Goal: Task Accomplishment & Management: Manage account settings

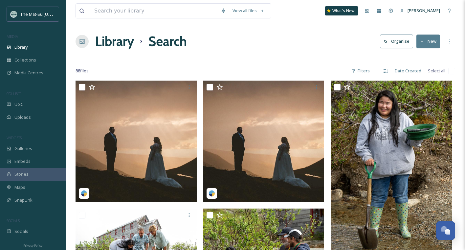
scroll to position [2934, 0]
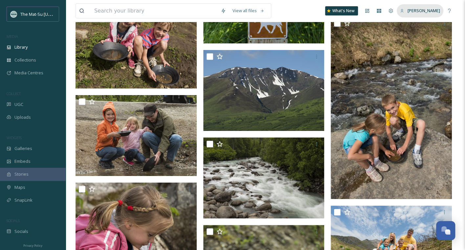
click at [425, 10] on span "[PERSON_NAME]" at bounding box center [423, 11] width 33 height 6
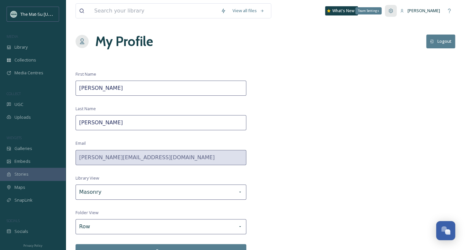
click at [393, 10] on icon at bounding box center [391, 11] width 4 height 4
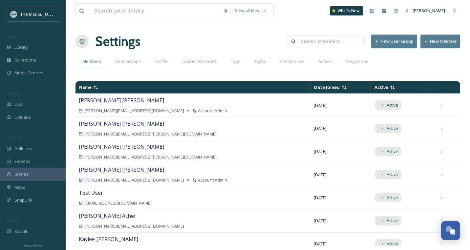
click at [436, 41] on button "New Member" at bounding box center [441, 40] width 40 height 13
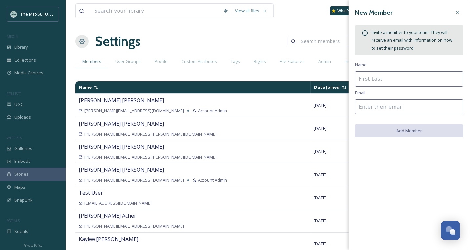
click at [385, 79] on input at bounding box center [409, 78] width 108 height 15
type input "Services Integration"
click at [390, 106] on input at bounding box center [409, 106] width 108 height 15
paste input "[EMAIL_ADDRESS][DOMAIN_NAME]"
type input "[EMAIL_ADDRESS][DOMAIN_NAME]"
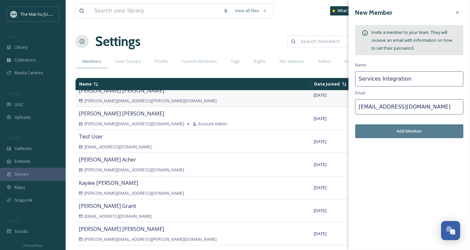
scroll to position [58, 0]
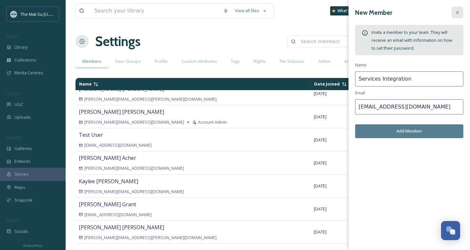
click at [459, 11] on icon at bounding box center [457, 12] width 5 height 5
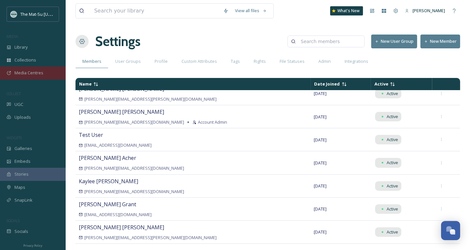
click at [30, 72] on span "Media Centres" at bounding box center [28, 73] width 29 height 6
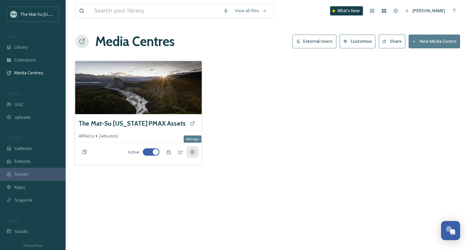
click at [196, 151] on div "Settings" at bounding box center [192, 152] width 12 height 12
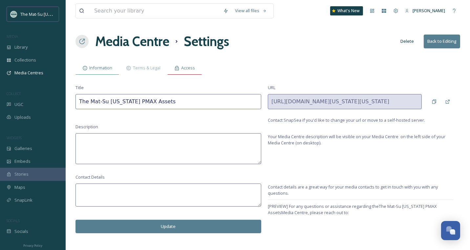
click at [192, 68] on span "Access" at bounding box center [188, 68] width 14 height 6
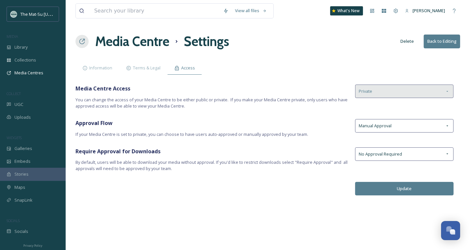
click at [450, 91] on icon at bounding box center [447, 91] width 5 height 5
click at [120, 41] on h1 "Media Centre" at bounding box center [132, 42] width 74 height 20
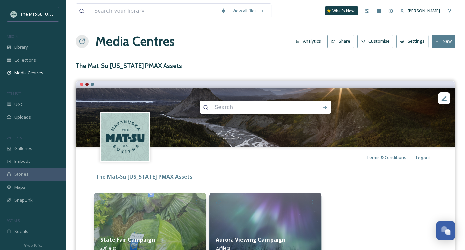
click at [445, 41] on button "New" at bounding box center [443, 40] width 24 height 13
click at [367, 59] on div "View all files What's New [PERSON_NAME] Media Centres Analytics Share Customise…" at bounding box center [265, 142] width 399 height 285
click at [123, 42] on h1 "Media Centres" at bounding box center [134, 42] width 79 height 20
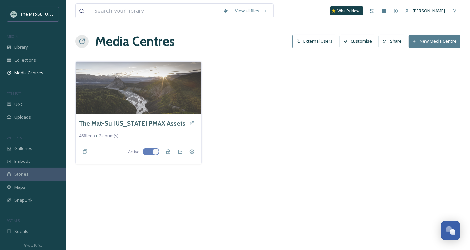
click at [430, 42] on button "New Media Centre" at bounding box center [435, 40] width 52 height 13
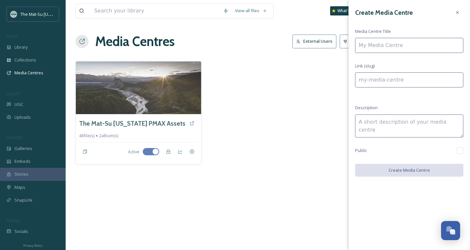
click at [397, 48] on input at bounding box center [409, 45] width 108 height 15
type input "M"
type input "m"
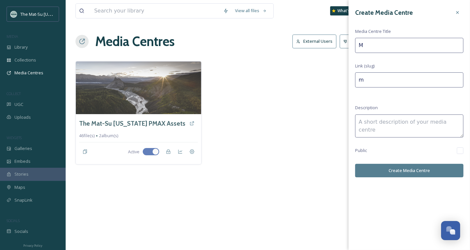
type input "Ma"
type input "ma"
type input "Mad"
type input "mad"
type input "Madd"
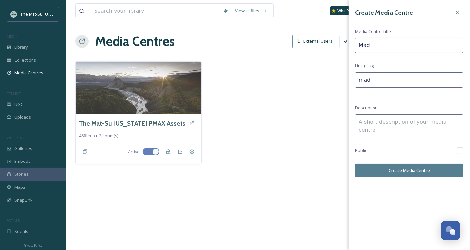
type input "madd"
type input "Madde"
type input "madde"
type input "Madden"
type input "madden"
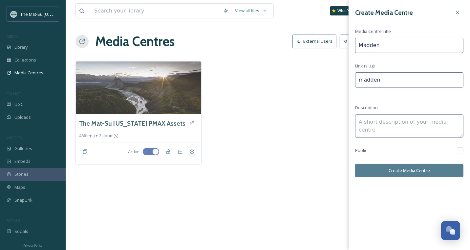
type input "Madden"
type input "madden-"
type input "Madden M"
type input "madden-m"
type input "Madden Me"
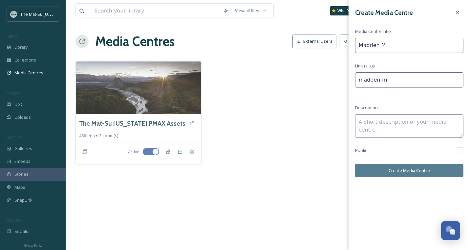
type input "madden-me"
type input "Madden Med"
type input "madden-med"
type input "Madden Medi"
type input "madden-medi"
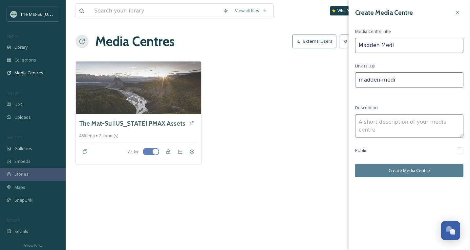
type input "Madden Media"
type input "madden-media"
type input "Madden Media"
click at [397, 121] on textarea at bounding box center [409, 125] width 108 height 23
type textarea "Images available for website redesign"
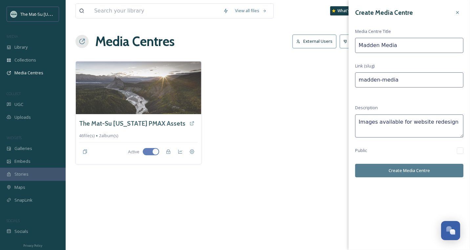
click at [405, 169] on button "Create Media Centre" at bounding box center [409, 169] width 108 height 13
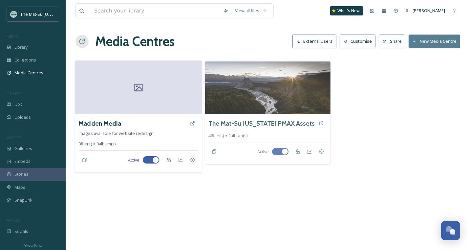
click at [138, 87] on icon at bounding box center [138, 88] width 8 height 8
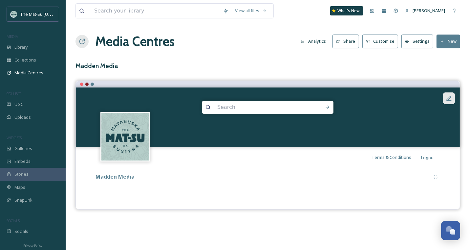
click at [452, 95] on icon at bounding box center [449, 98] width 7 height 7
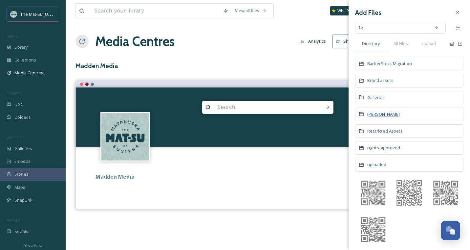
click at [385, 112] on span "[PERSON_NAME]" at bounding box center [383, 114] width 33 height 6
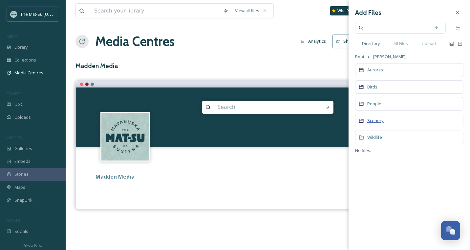
click at [376, 122] on span "Scenery" at bounding box center [375, 120] width 16 height 6
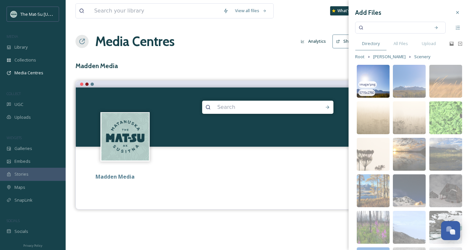
click at [377, 71] on img at bounding box center [373, 81] width 33 height 33
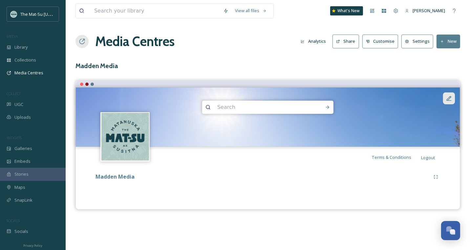
click at [449, 97] on icon at bounding box center [449, 98] width 7 height 7
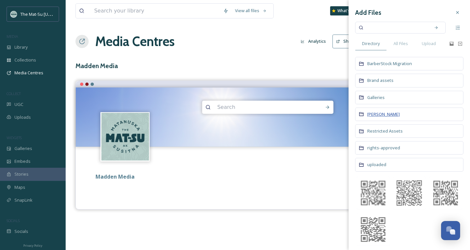
click at [378, 114] on span "[PERSON_NAME]" at bounding box center [383, 114] width 33 height 6
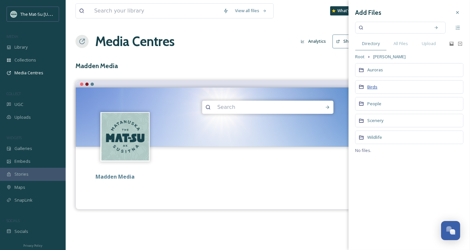
click at [370, 87] on span "Birds" at bounding box center [372, 87] width 10 height 6
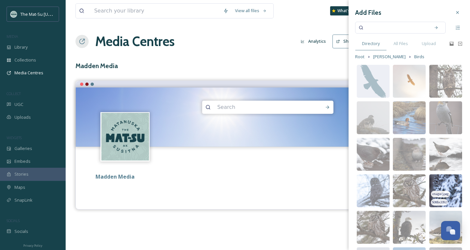
click at [450, 184] on img at bounding box center [445, 190] width 33 height 33
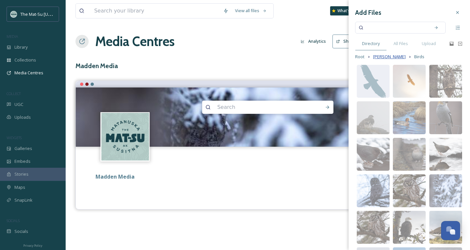
click at [394, 55] on span "[PERSON_NAME]" at bounding box center [389, 57] width 33 height 6
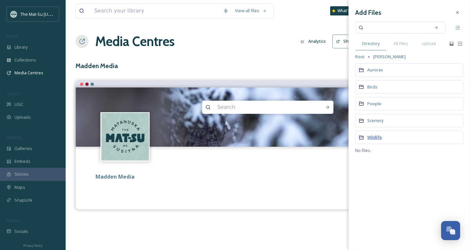
click at [373, 136] on span "Wildlife" at bounding box center [374, 137] width 15 height 6
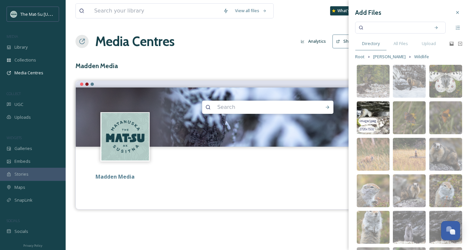
click at [379, 107] on img at bounding box center [373, 117] width 33 height 33
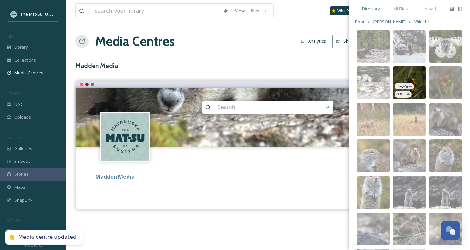
scroll to position [40, 0]
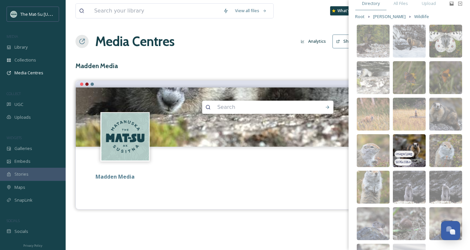
click at [414, 145] on img at bounding box center [409, 150] width 33 height 33
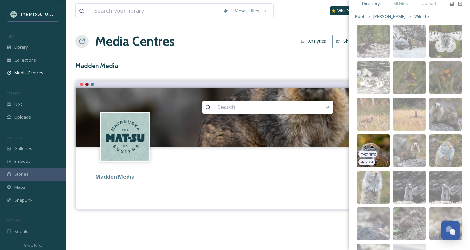
click at [380, 143] on img at bounding box center [373, 150] width 33 height 33
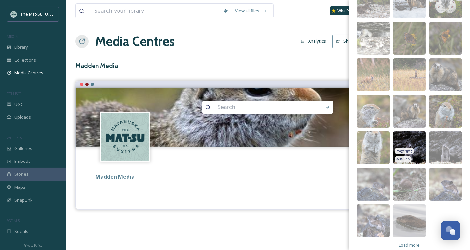
scroll to position [88, 0]
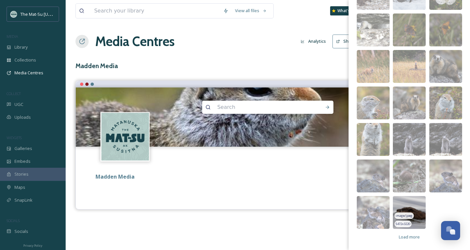
click at [419, 200] on img at bounding box center [409, 212] width 33 height 33
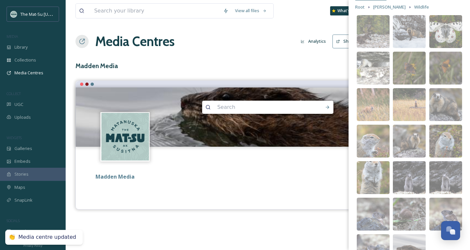
scroll to position [0, 0]
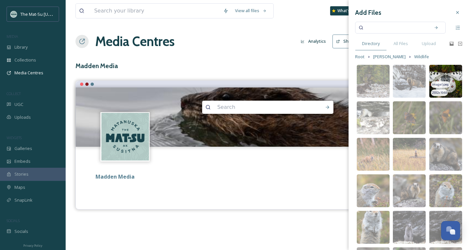
click at [447, 76] on img at bounding box center [445, 81] width 33 height 33
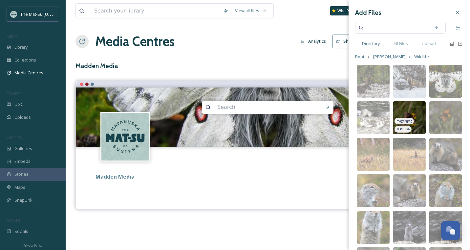
click at [411, 112] on img at bounding box center [409, 117] width 33 height 33
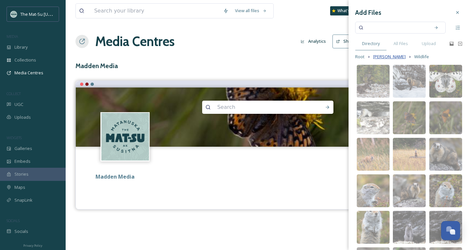
click at [394, 56] on span "[PERSON_NAME]" at bounding box center [389, 57] width 33 height 6
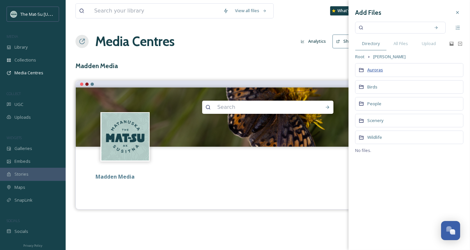
click at [374, 68] on span "Auroras" at bounding box center [375, 70] width 16 height 6
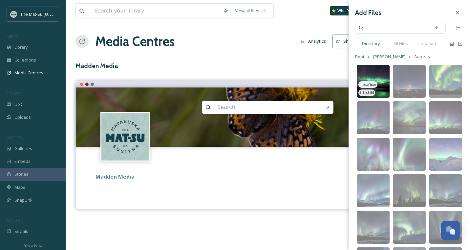
click at [374, 76] on img at bounding box center [373, 81] width 33 height 33
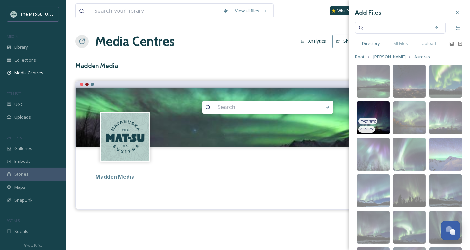
click at [382, 106] on img at bounding box center [373, 117] width 33 height 33
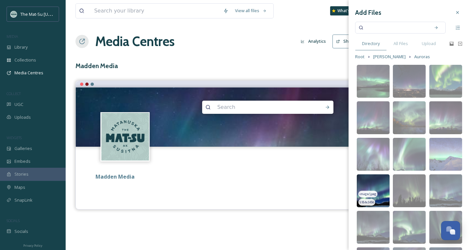
click at [380, 184] on img at bounding box center [373, 190] width 33 height 33
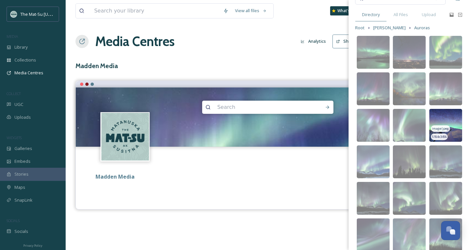
scroll to position [38, 0]
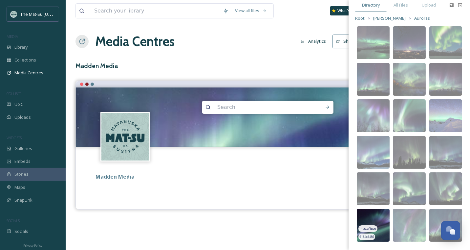
click at [377, 215] on img at bounding box center [373, 224] width 33 height 33
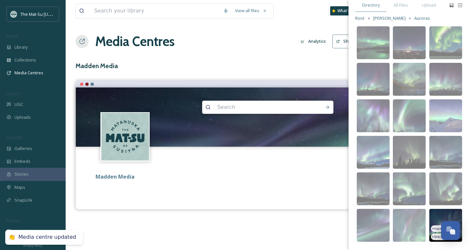
click at [435, 214] on img at bounding box center [445, 224] width 33 height 33
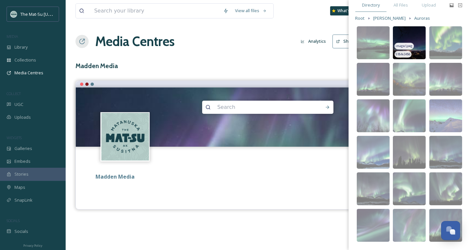
click at [412, 35] on img at bounding box center [409, 42] width 33 height 33
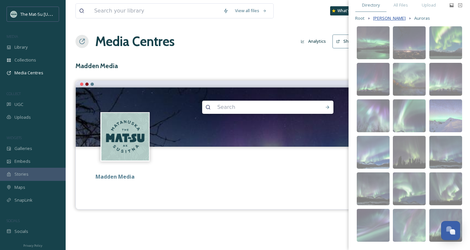
click at [381, 17] on span "[PERSON_NAME]" at bounding box center [389, 18] width 33 height 6
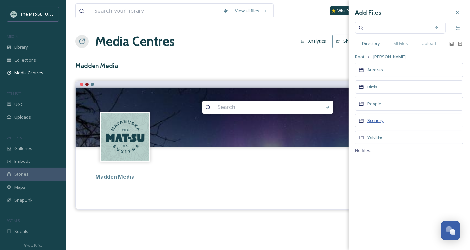
click at [373, 119] on span "Scenery" at bounding box center [375, 120] width 16 height 6
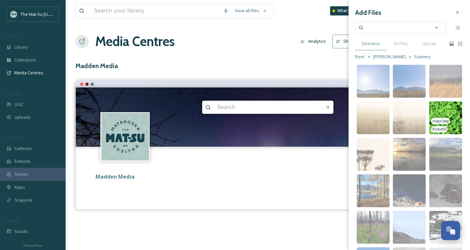
click at [443, 110] on img at bounding box center [445, 117] width 33 height 33
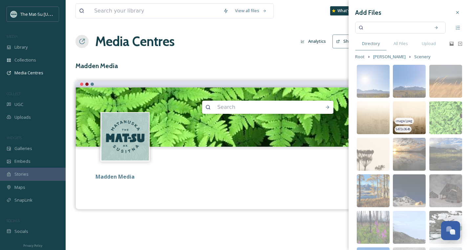
click at [407, 107] on img at bounding box center [409, 117] width 33 height 33
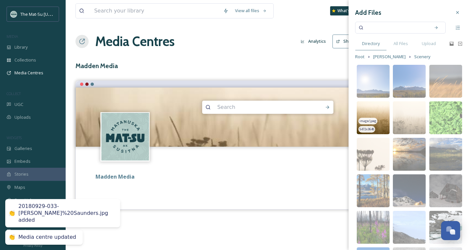
click at [374, 111] on img at bounding box center [373, 117] width 33 height 33
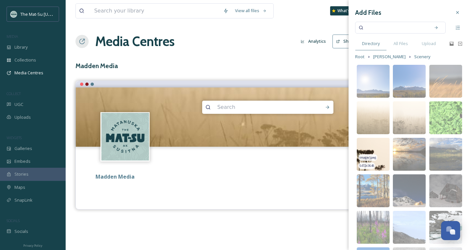
click at [378, 146] on img at bounding box center [373, 154] width 33 height 33
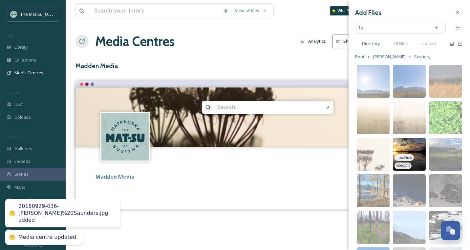
click at [412, 146] on img at bounding box center [409, 154] width 33 height 33
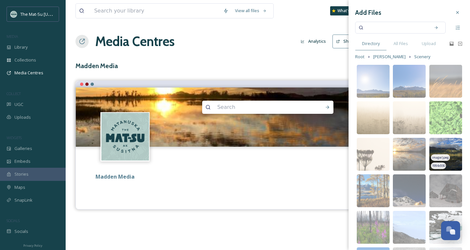
click at [445, 145] on img at bounding box center [445, 154] width 33 height 33
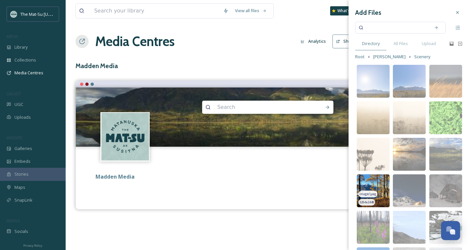
click at [378, 181] on img at bounding box center [373, 190] width 33 height 33
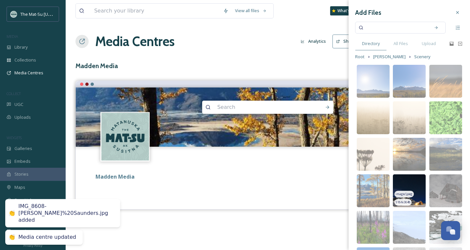
click at [412, 183] on img at bounding box center [409, 190] width 33 height 33
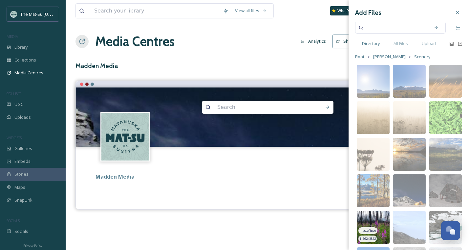
click at [376, 217] on img at bounding box center [373, 226] width 33 height 33
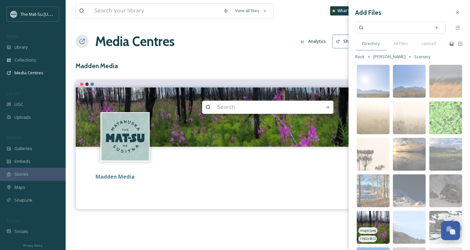
click at [384, 232] on img at bounding box center [373, 226] width 33 height 33
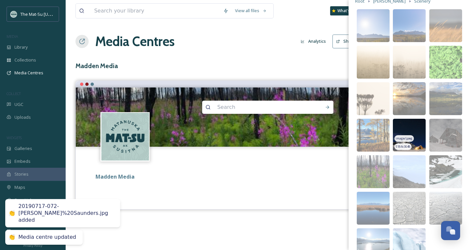
scroll to position [88, 0]
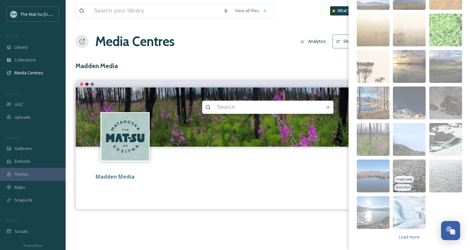
click at [416, 167] on img at bounding box center [409, 175] width 33 height 33
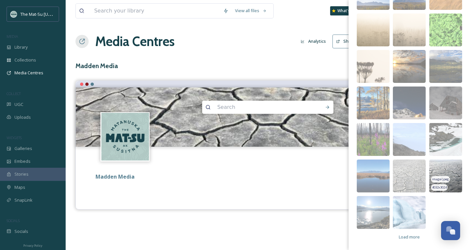
click at [448, 165] on img at bounding box center [445, 175] width 33 height 33
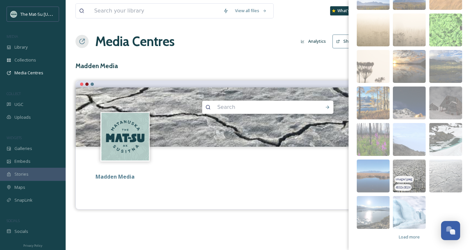
click at [415, 161] on img at bounding box center [409, 175] width 33 height 33
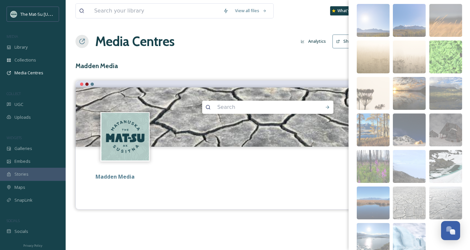
scroll to position [0, 0]
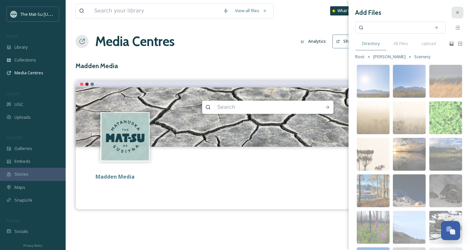
click at [455, 10] on icon at bounding box center [457, 12] width 5 height 5
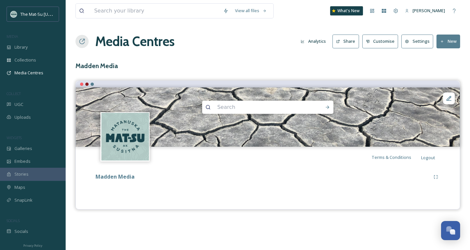
click at [446, 40] on button "New" at bounding box center [449, 40] width 24 height 13
click at [447, 68] on span "Add Album" at bounding box center [445, 69] width 21 height 6
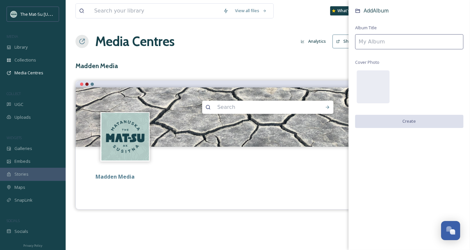
click at [382, 41] on input at bounding box center [409, 41] width 108 height 15
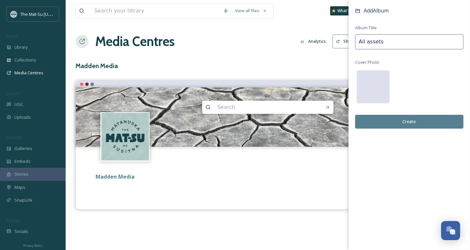
type input "All assets"
click at [376, 84] on div at bounding box center [373, 86] width 33 height 33
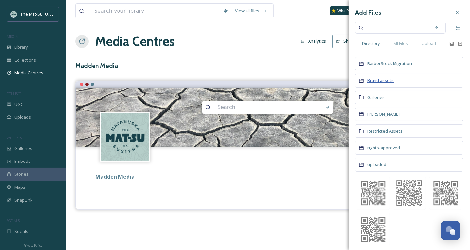
click at [379, 79] on span "Brand assets" at bounding box center [380, 80] width 26 height 6
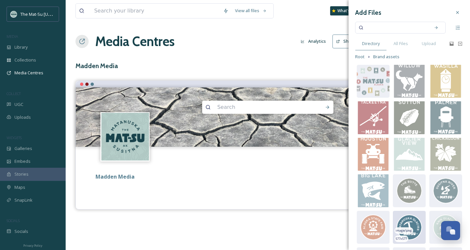
scroll to position [88, 0]
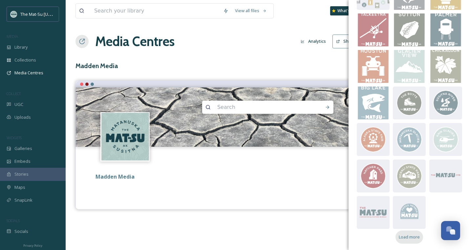
click at [410, 237] on span "Load more" at bounding box center [409, 236] width 21 height 6
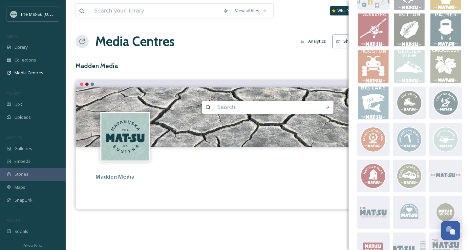
click at [408, 236] on img at bounding box center [409, 248] width 33 height 33
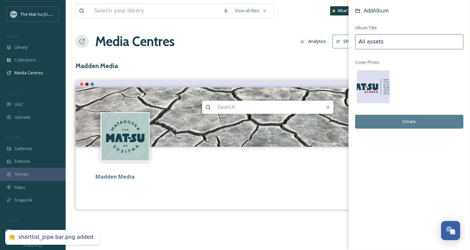
click at [378, 86] on img at bounding box center [373, 86] width 33 height 33
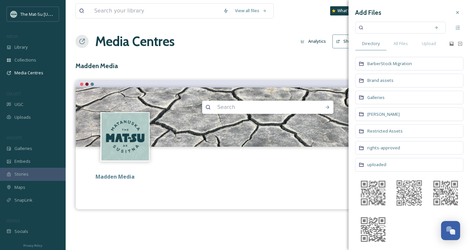
scroll to position [2, 0]
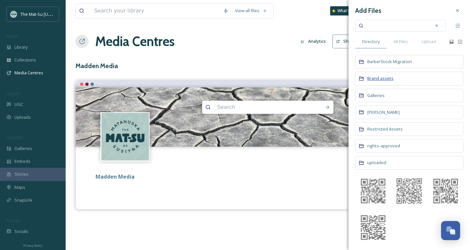
click at [379, 76] on span "Brand assets" at bounding box center [380, 78] width 26 height 6
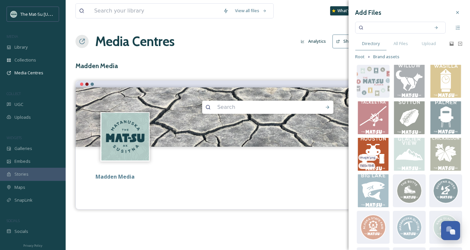
scroll to position [88, 0]
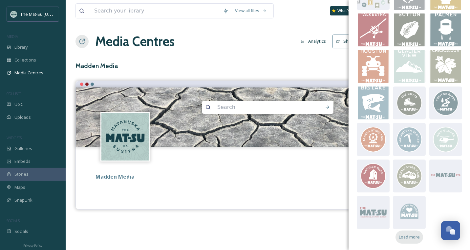
click at [405, 237] on span "Load more" at bounding box center [409, 236] width 21 height 6
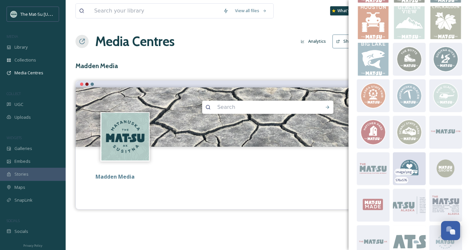
scroll to position [131, 0]
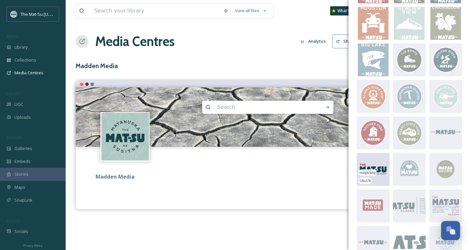
click at [378, 158] on img at bounding box center [373, 169] width 33 height 33
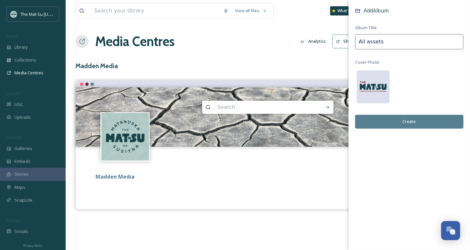
click at [377, 79] on img at bounding box center [373, 86] width 33 height 33
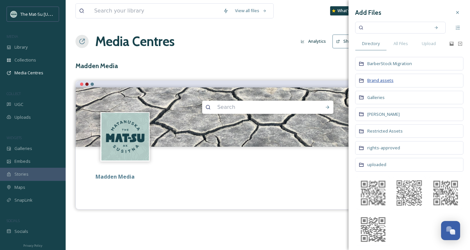
click at [375, 79] on span "Brand assets" at bounding box center [380, 80] width 26 height 6
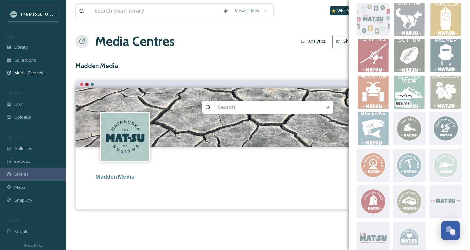
scroll to position [88, 0]
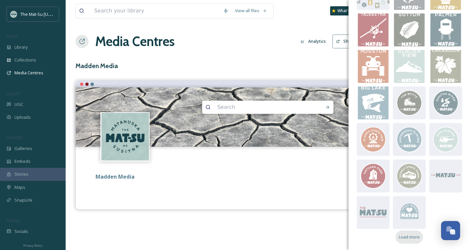
click at [411, 234] on span "Load more" at bounding box center [409, 236] width 21 height 6
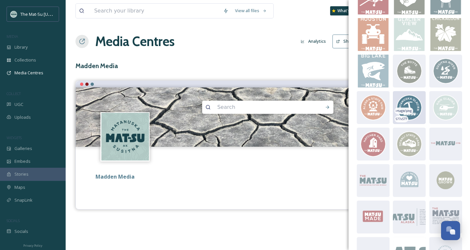
scroll to position [147, 0]
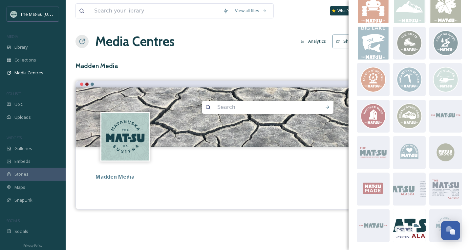
click at [416, 218] on img at bounding box center [409, 225] width 33 height 33
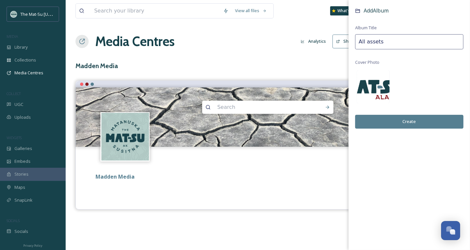
click at [379, 80] on img at bounding box center [373, 86] width 33 height 33
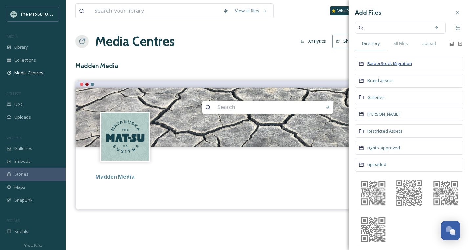
click at [377, 63] on span "BarberStock Migration" at bounding box center [389, 63] width 45 height 6
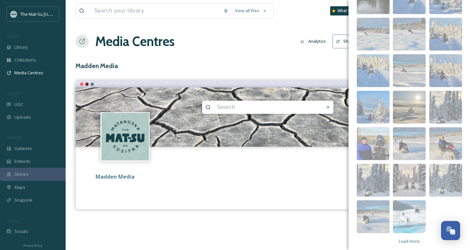
scroll to position [0, 0]
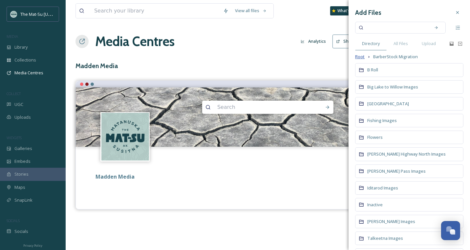
click at [361, 56] on span "Root" at bounding box center [360, 57] width 10 height 6
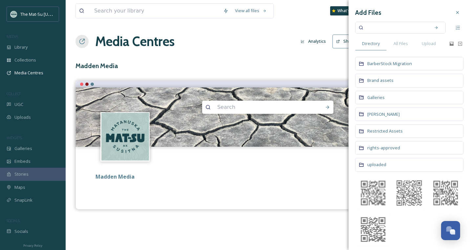
scroll to position [2, 0]
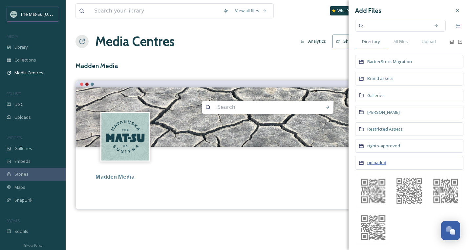
click at [378, 161] on span "uploaded" at bounding box center [376, 162] width 19 height 6
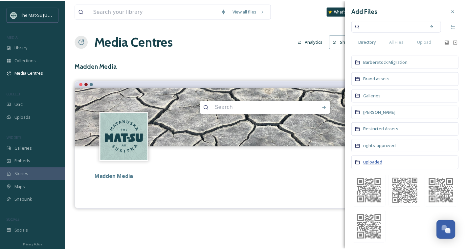
scroll to position [0, 0]
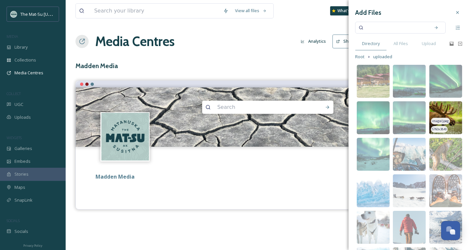
click at [449, 108] on img at bounding box center [445, 117] width 33 height 33
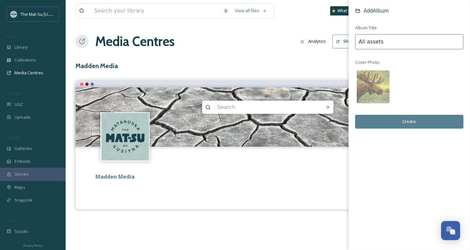
click at [409, 121] on button "Create" at bounding box center [409, 121] width 108 height 13
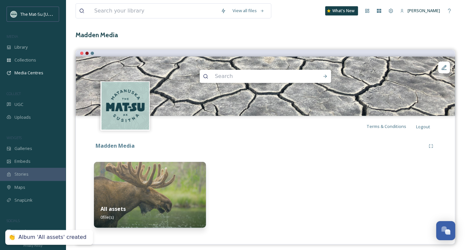
scroll to position [34, 0]
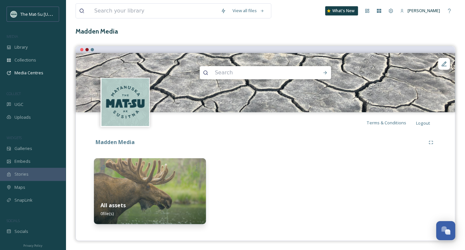
click at [160, 181] on img at bounding box center [150, 191] width 112 height 66
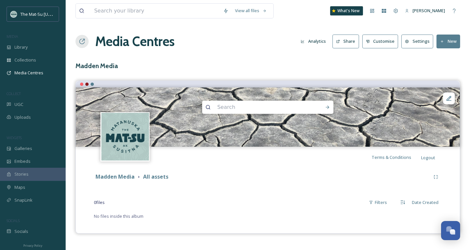
click at [444, 40] on icon at bounding box center [442, 41] width 4 height 4
click at [444, 54] on span "Add Files" at bounding box center [444, 57] width 18 height 6
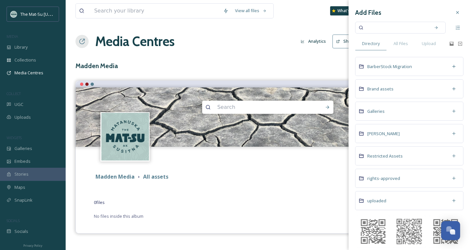
click at [410, 28] on input at bounding box center [396, 27] width 62 height 14
click at [404, 45] on span "All Files" at bounding box center [401, 43] width 14 height 6
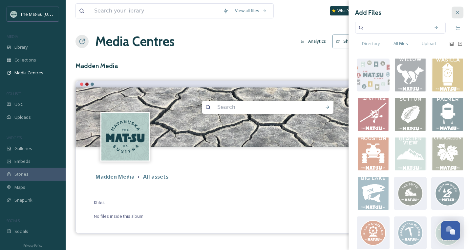
click at [455, 14] on icon at bounding box center [457, 12] width 5 height 5
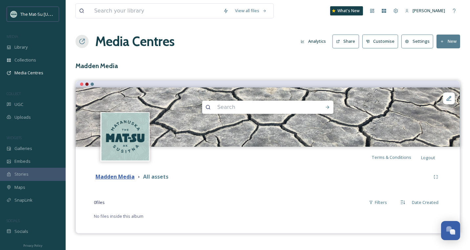
click at [118, 177] on strong "Madden Media" at bounding box center [115, 176] width 39 height 7
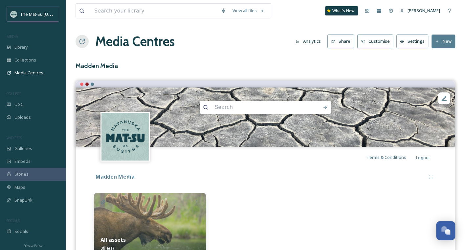
click at [135, 206] on img at bounding box center [150, 225] width 112 height 66
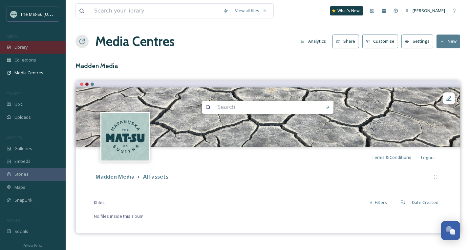
click at [23, 48] on span "Library" at bounding box center [20, 47] width 13 height 6
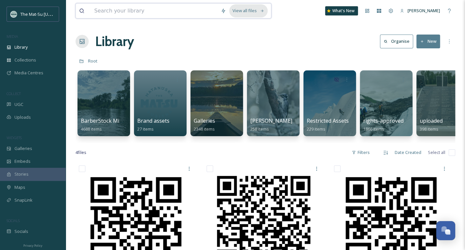
click at [264, 9] on icon at bounding box center [262, 11] width 4 height 4
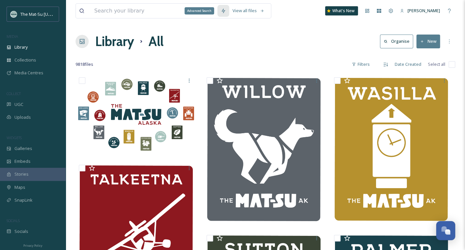
click at [226, 10] on icon at bounding box center [223, 10] width 5 height 5
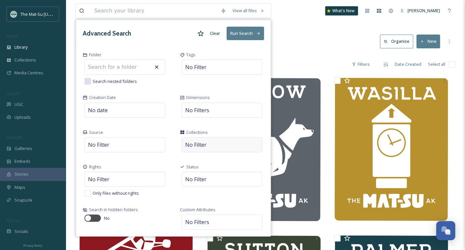
click at [209, 144] on div "No Filter" at bounding box center [222, 144] width 81 height 15
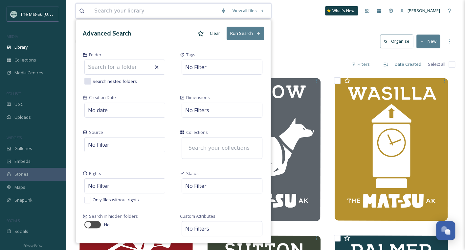
click at [209, 144] on input at bounding box center [221, 148] width 72 height 14
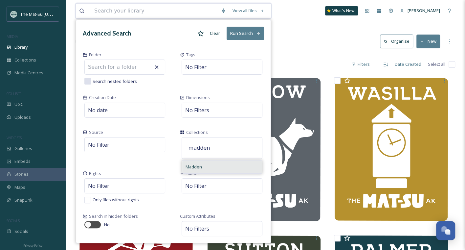
type input "madden"
click at [191, 162] on div "Madden" at bounding box center [221, 166] width 79 height 13
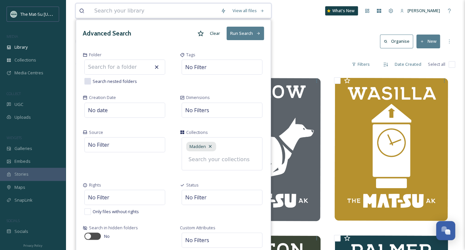
click at [243, 32] on button "Run Search" at bounding box center [245, 33] width 37 height 13
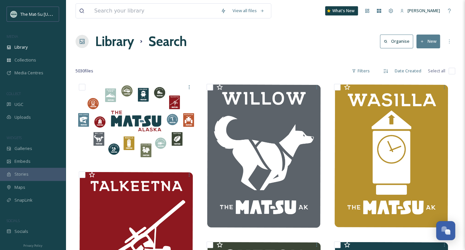
click at [451, 70] on input "checkbox" at bounding box center [451, 71] width 7 height 7
checkbox input "true"
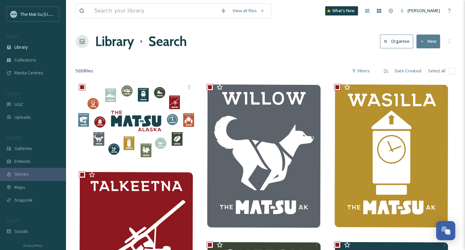
checkbox input "true"
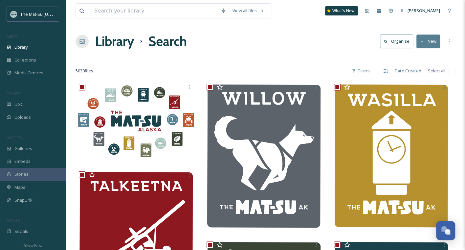
checkbox input "true"
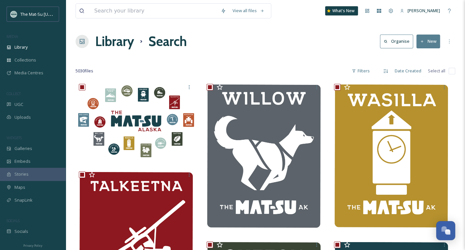
checkbox input "true"
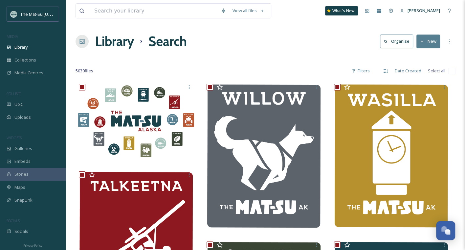
checkbox input "true"
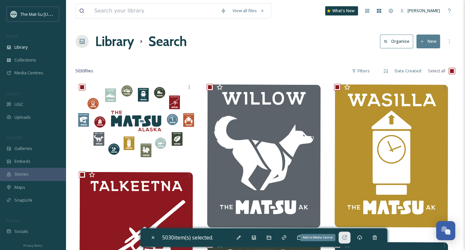
click at [347, 237] on icon at bounding box center [344, 236] width 5 height 5
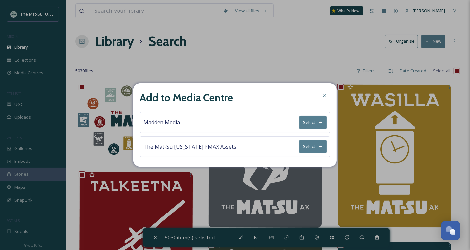
click at [321, 122] on icon at bounding box center [321, 122] width 4 height 4
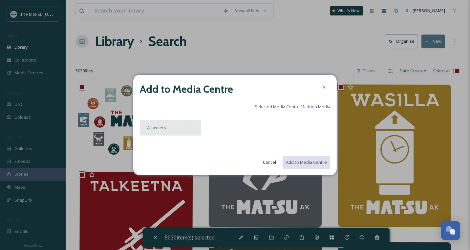
click at [192, 128] on div at bounding box center [190, 127] width 7 height 7
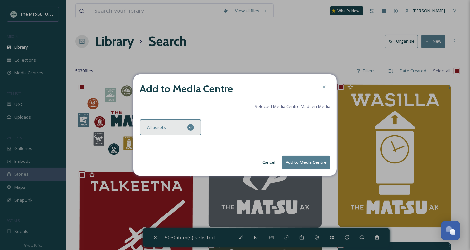
click at [306, 162] on button "Add to Media Centre" at bounding box center [306, 161] width 48 height 13
checkbox input "false"
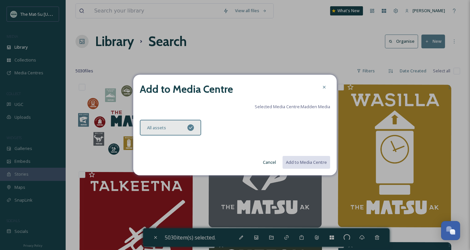
checkbox input "false"
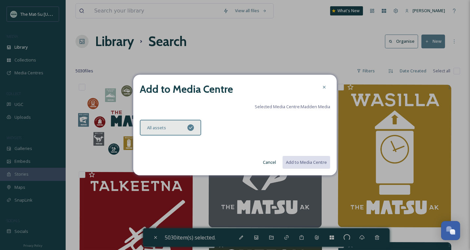
checkbox input "false"
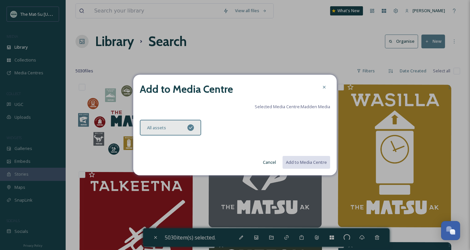
checkbox input "false"
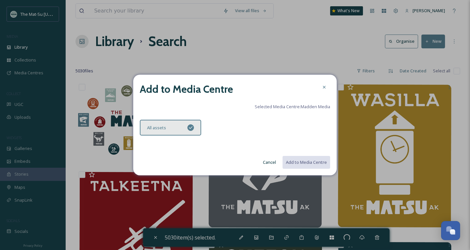
checkbox input "false"
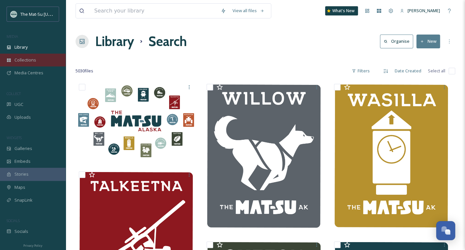
click at [29, 60] on span "Collections" at bounding box center [25, 60] width 22 height 6
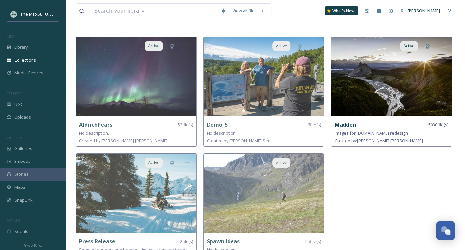
scroll to position [33, 0]
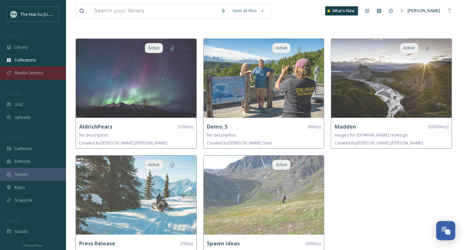
click at [32, 70] on span "Media Centres" at bounding box center [28, 73] width 29 height 6
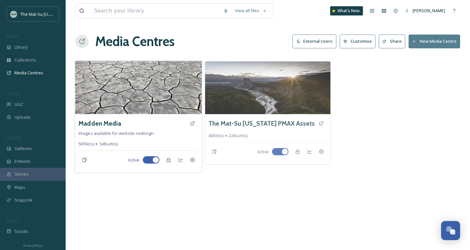
click at [134, 80] on img at bounding box center [138, 87] width 127 height 53
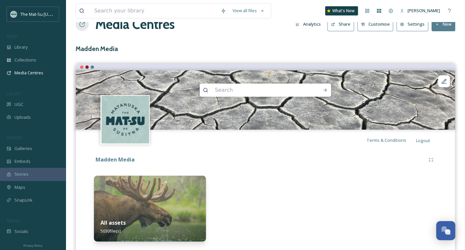
scroll to position [12, 0]
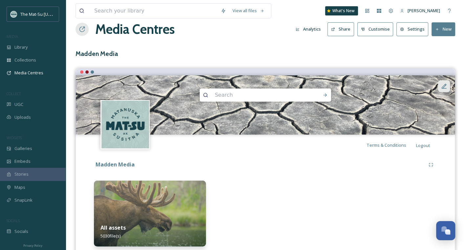
click at [445, 83] on icon at bounding box center [444, 86] width 7 height 7
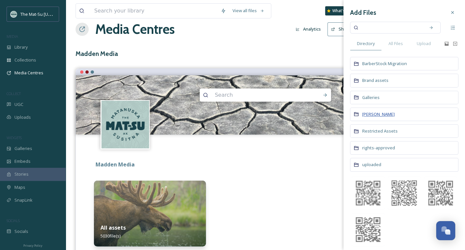
click at [371, 111] on span "[PERSON_NAME]" at bounding box center [378, 114] width 33 height 6
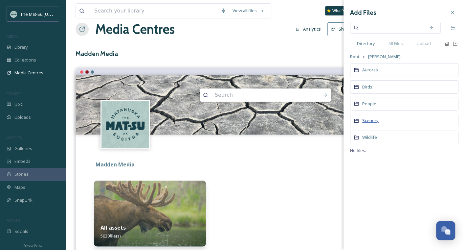
click at [366, 118] on span "Scenery" at bounding box center [370, 120] width 16 height 6
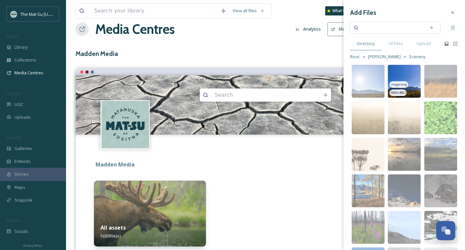
click at [401, 69] on img at bounding box center [404, 81] width 33 height 33
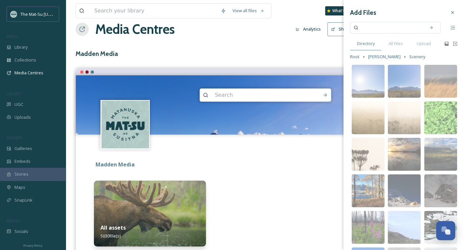
click at [313, 159] on div at bounding box center [265, 163] width 379 height 59
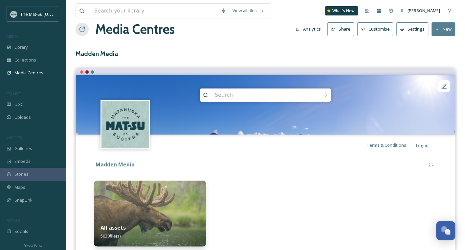
click at [101, 30] on h1 "Media Centres" at bounding box center [134, 29] width 79 height 20
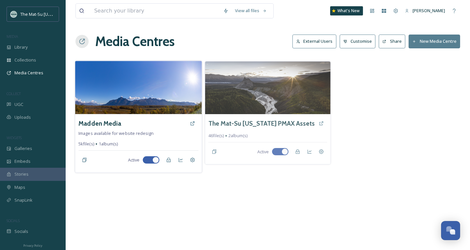
click at [136, 102] on img at bounding box center [138, 87] width 127 height 53
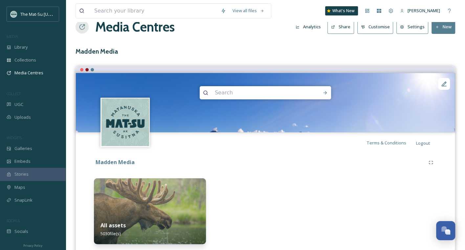
scroll to position [34, 0]
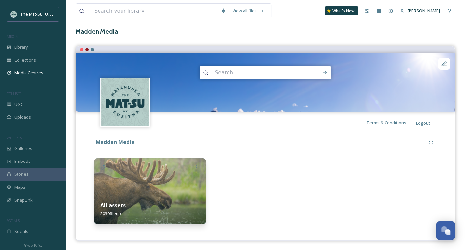
click at [143, 182] on img at bounding box center [150, 191] width 112 height 66
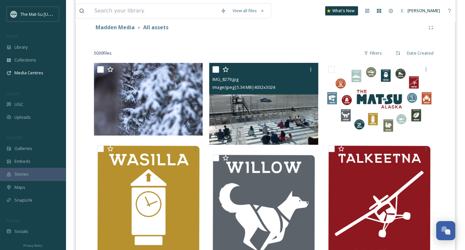
scroll to position [142, 0]
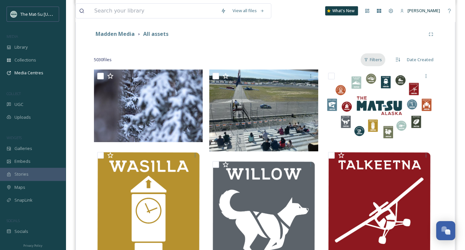
click at [379, 59] on div "Filters" at bounding box center [372, 59] width 25 height 13
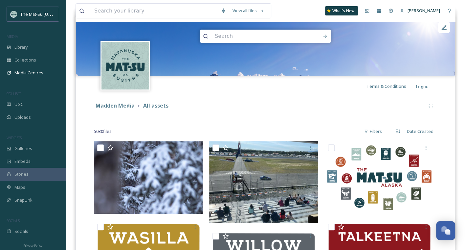
scroll to position [0, 0]
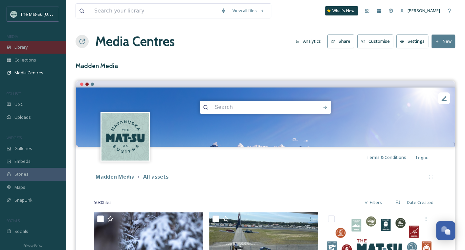
click at [23, 48] on span "Library" at bounding box center [20, 47] width 13 height 6
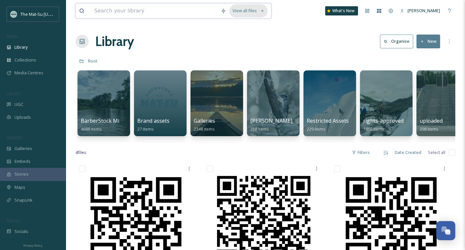
click at [255, 11] on div "View all files" at bounding box center [248, 10] width 38 height 13
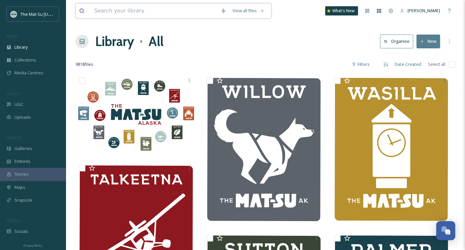
click at [176, 13] on input at bounding box center [154, 11] width 126 height 14
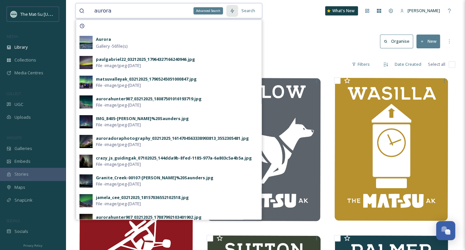
type input "aurora"
click at [234, 10] on icon at bounding box center [232, 10] width 4 height 5
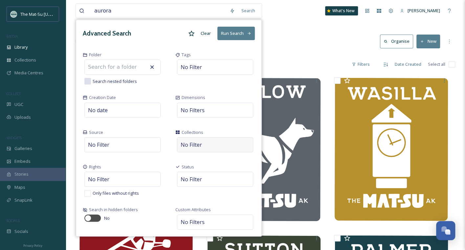
click at [201, 143] on span "No Filter" at bounding box center [191, 145] width 21 height 8
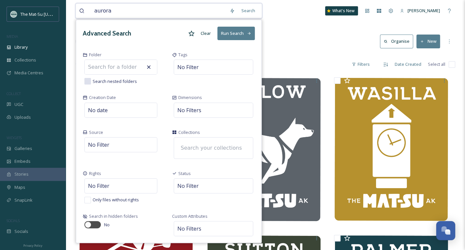
click at [201, 147] on input at bounding box center [213, 148] width 72 height 14
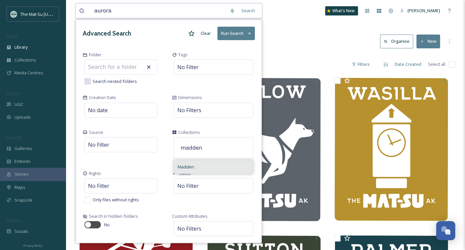
type input "madden"
click at [187, 162] on div "Madden" at bounding box center [213, 166] width 78 height 13
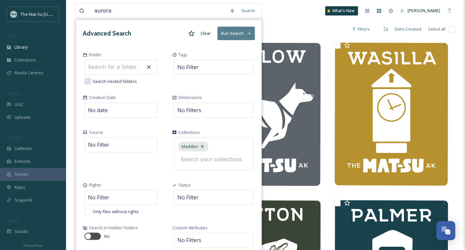
scroll to position [43, 0]
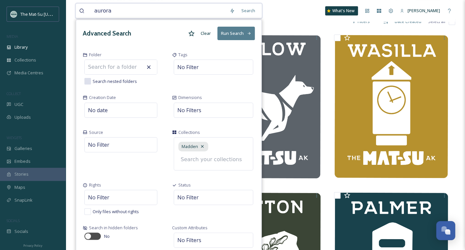
click at [234, 33] on button "Run Search" at bounding box center [235, 33] width 37 height 13
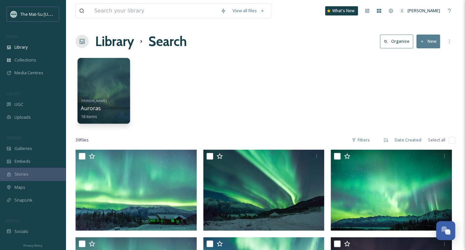
click at [451, 138] on input "checkbox" at bounding box center [451, 140] width 7 height 7
checkbox input "true"
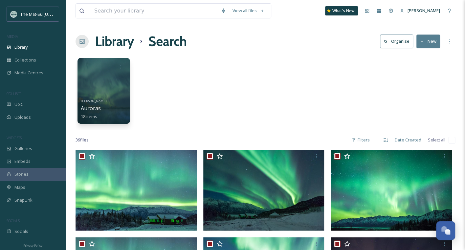
checkbox input "true"
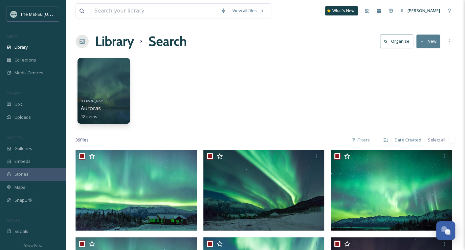
checkbox input "true"
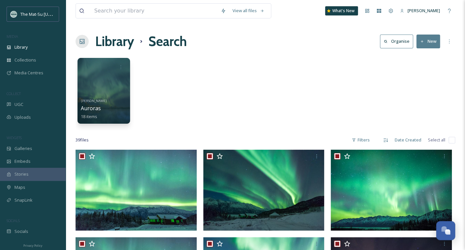
checkbox input "true"
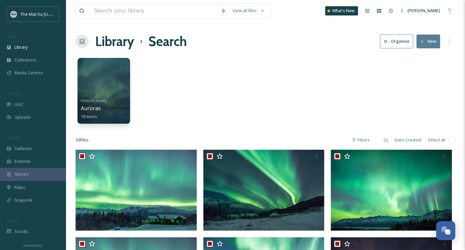
checkbox input "true"
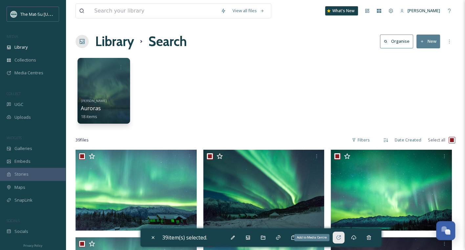
click at [341, 237] on icon at bounding box center [338, 236] width 5 height 5
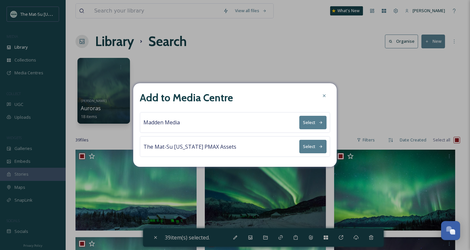
click at [322, 122] on icon at bounding box center [320, 122] width 3 height 3
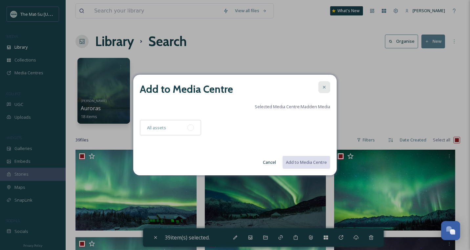
click at [326, 86] on icon at bounding box center [324, 86] width 5 height 5
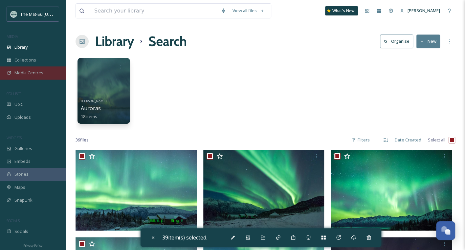
click at [23, 72] on span "Media Centres" at bounding box center [28, 73] width 29 height 6
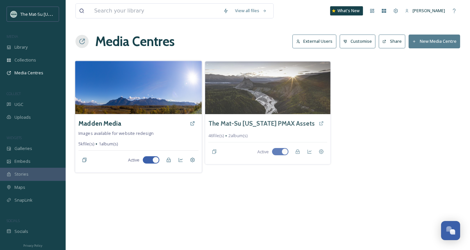
click at [145, 101] on img at bounding box center [138, 87] width 127 height 53
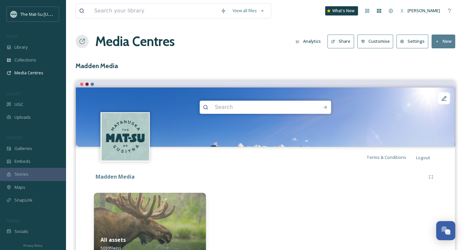
click at [440, 40] on button "New" at bounding box center [443, 40] width 24 height 13
click at [445, 68] on span "Add Album" at bounding box center [440, 69] width 21 height 6
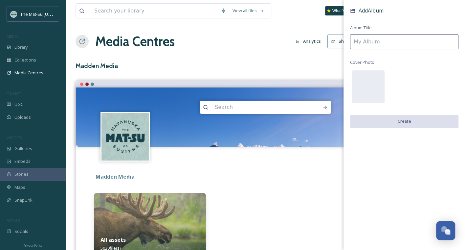
click at [381, 43] on input at bounding box center [404, 41] width 108 height 15
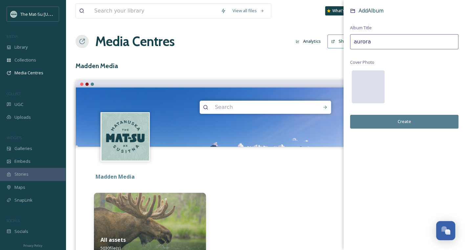
type input "aurora"
click at [370, 91] on div at bounding box center [368, 86] width 33 height 33
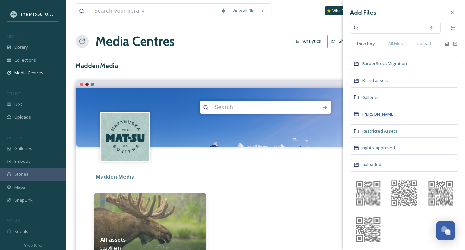
click at [378, 113] on span "[PERSON_NAME]" at bounding box center [378, 114] width 33 height 6
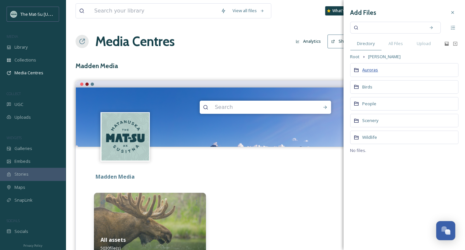
click at [369, 71] on span "Auroras" at bounding box center [370, 70] width 16 height 6
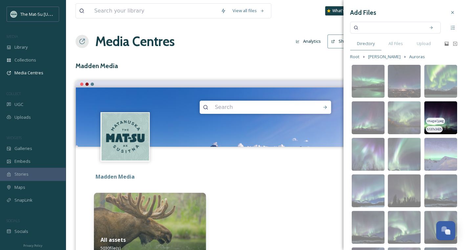
click at [443, 115] on img at bounding box center [440, 117] width 33 height 33
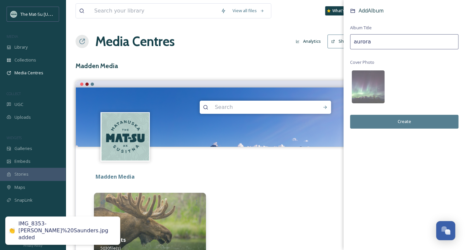
click at [407, 120] on button "Create" at bounding box center [404, 121] width 108 height 13
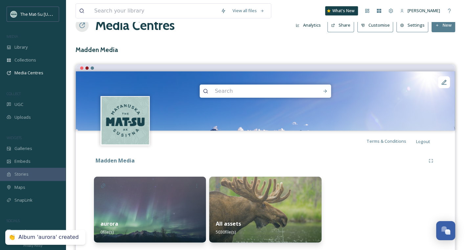
scroll to position [34, 0]
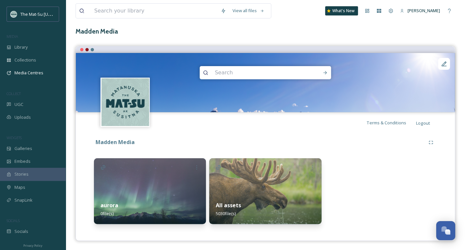
click at [162, 187] on img at bounding box center [150, 191] width 112 height 66
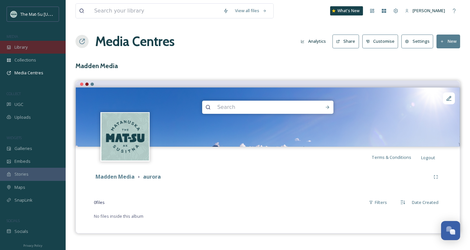
click at [24, 49] on span "Library" at bounding box center [20, 47] width 13 height 6
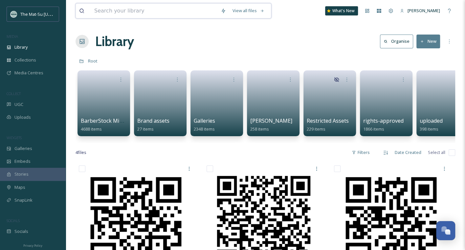
click at [148, 11] on input at bounding box center [154, 11] width 126 height 14
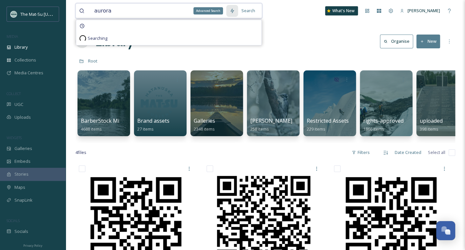
type input "aurora"
click at [235, 12] on icon at bounding box center [231, 10] width 5 height 5
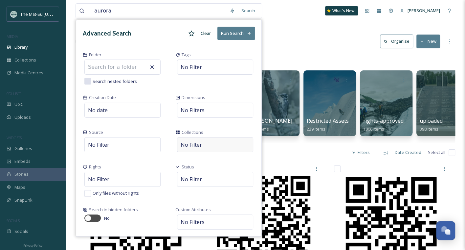
click at [208, 137] on div "No Filter" at bounding box center [215, 144] width 76 height 15
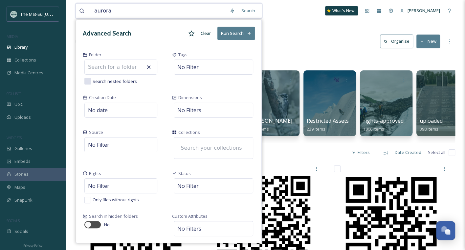
click at [200, 148] on input at bounding box center [213, 148] width 72 height 14
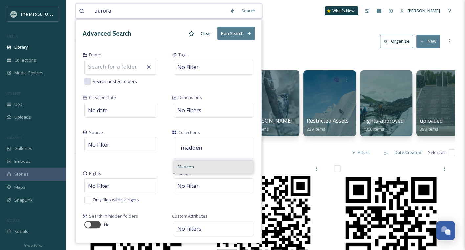
type input "madden"
click at [187, 164] on span "Madden" at bounding box center [186, 166] width 16 height 6
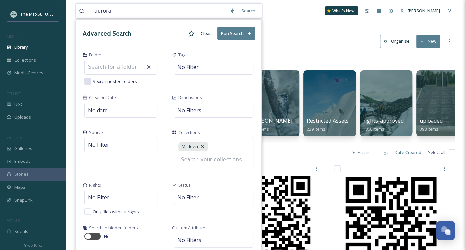
click at [235, 32] on button "Run Search" at bounding box center [235, 33] width 37 height 13
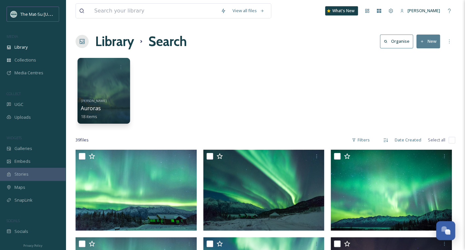
click at [450, 138] on input "checkbox" at bounding box center [451, 140] width 7 height 7
checkbox input "true"
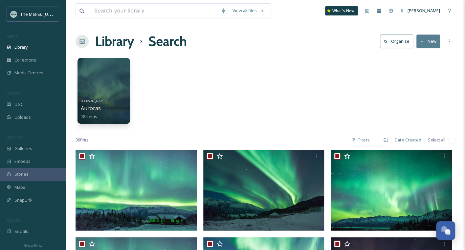
checkbox input "true"
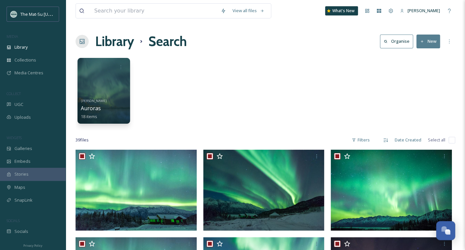
checkbox input "true"
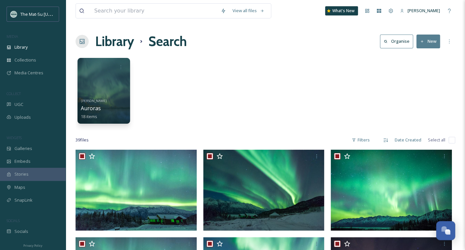
checkbox input "true"
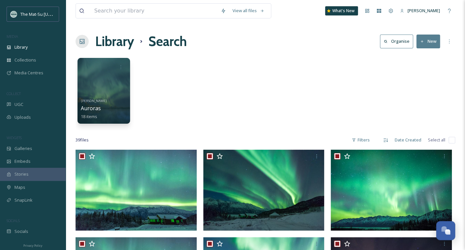
checkbox input "true"
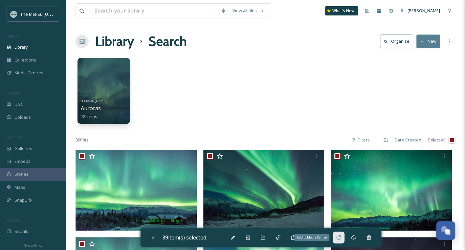
click at [343, 238] on div "Add to Media Centre" at bounding box center [339, 237] width 12 height 12
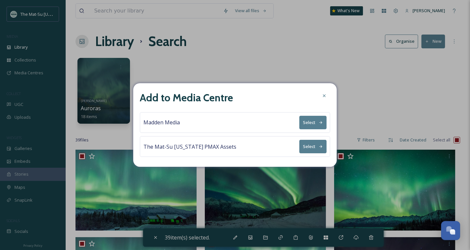
click at [319, 120] on button "Select" at bounding box center [312, 122] width 27 height 13
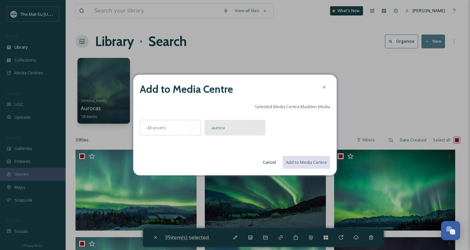
click at [257, 128] on div at bounding box center [255, 127] width 7 height 7
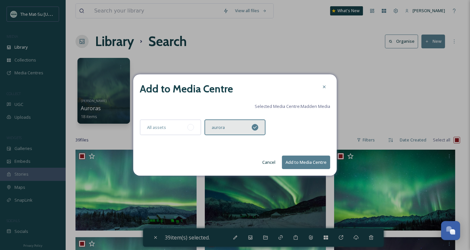
click at [309, 162] on button "Add to Media Centre" at bounding box center [306, 161] width 48 height 13
checkbox input "false"
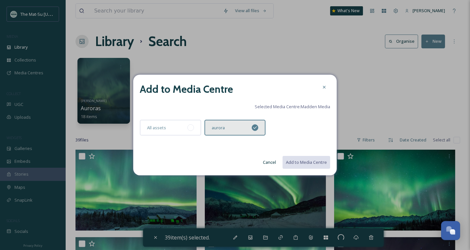
checkbox input "false"
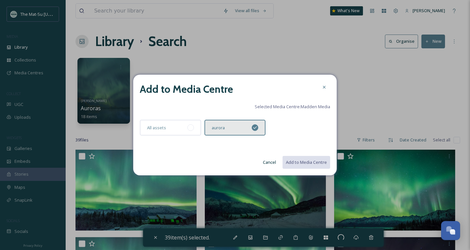
checkbox input "false"
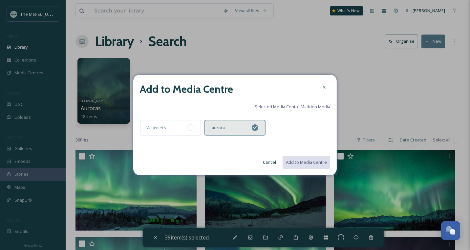
checkbox input "false"
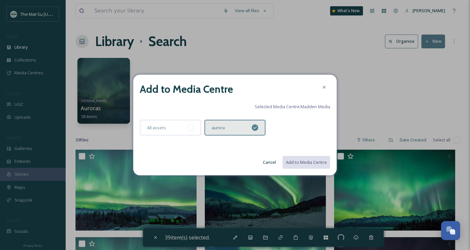
checkbox input "false"
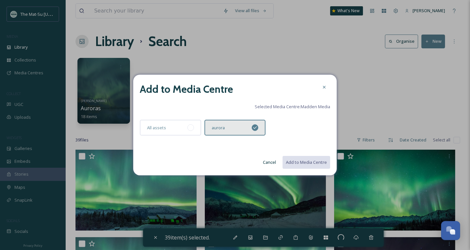
checkbox input "false"
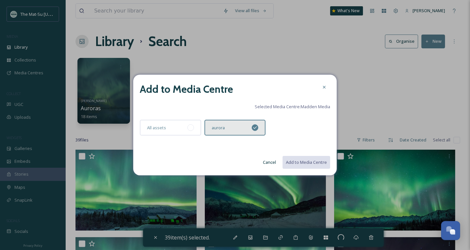
checkbox input "false"
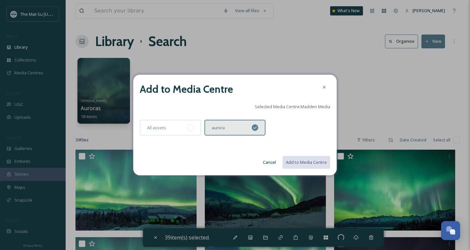
checkbox input "false"
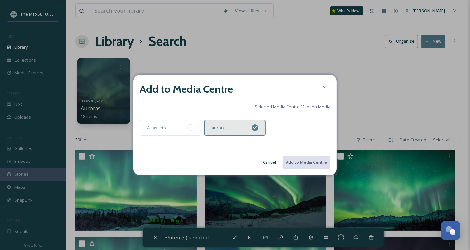
checkbox input "false"
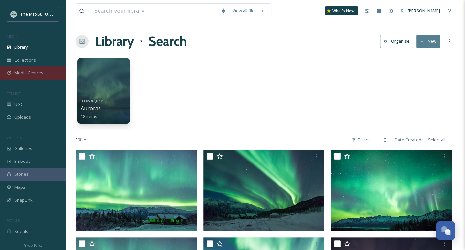
click at [28, 71] on span "Media Centres" at bounding box center [28, 73] width 29 height 6
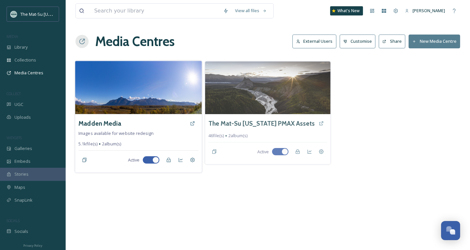
click at [135, 98] on img at bounding box center [138, 87] width 127 height 53
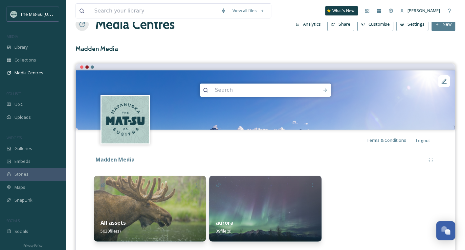
scroll to position [34, 0]
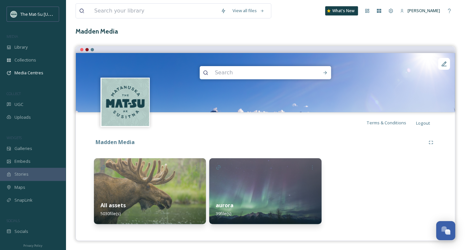
click at [374, 185] on div at bounding box center [381, 191] width 112 height 66
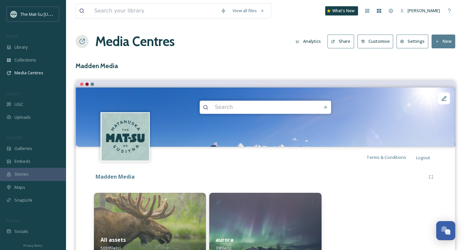
click at [440, 42] on button "New" at bounding box center [443, 40] width 24 height 13
click at [441, 69] on span "Add Album" at bounding box center [440, 69] width 21 height 6
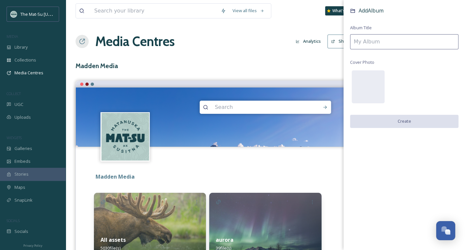
click at [374, 42] on input at bounding box center [404, 41] width 108 height 15
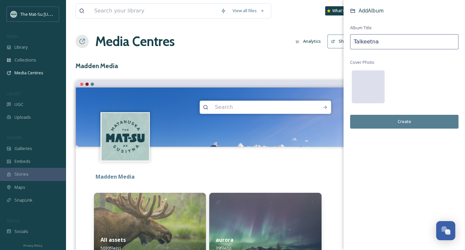
type input "Talkeetna"
click at [365, 94] on div at bounding box center [368, 86] width 33 height 33
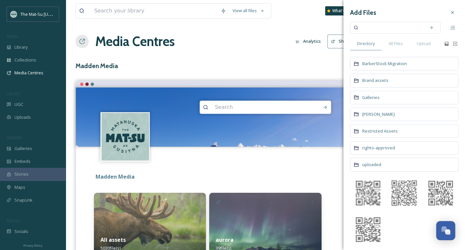
click at [384, 30] on input at bounding box center [391, 27] width 62 height 14
type input "talkeetna"
click at [429, 28] on icon at bounding box center [430, 27] width 3 height 3
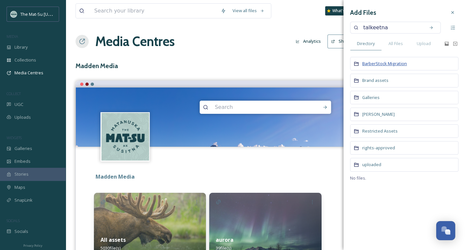
click at [381, 63] on span "BarberStock Migration" at bounding box center [384, 63] width 45 height 6
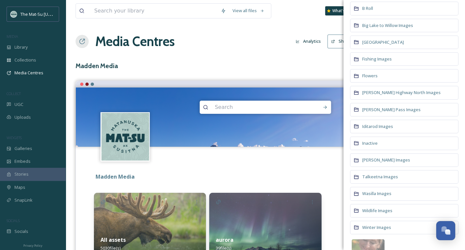
scroll to position [85, 0]
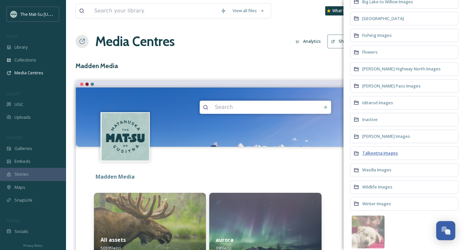
click at [381, 150] on span "Talkeetna Images" at bounding box center [380, 153] width 36 height 6
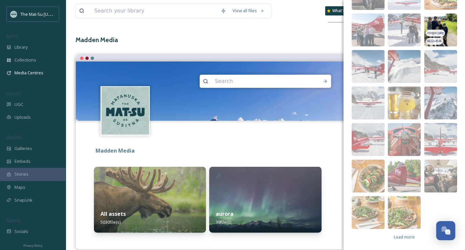
scroll to position [34, 0]
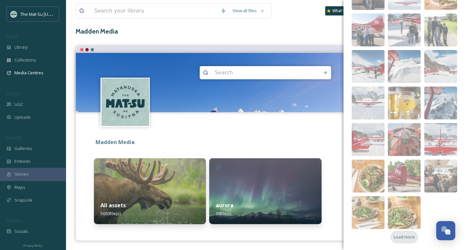
click at [404, 237] on span "Load more" at bounding box center [404, 236] width 21 height 6
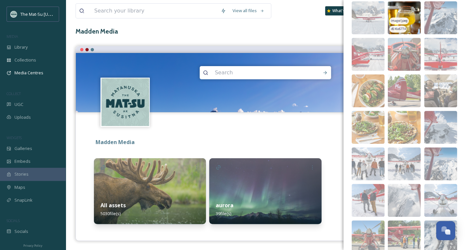
scroll to position [365, 0]
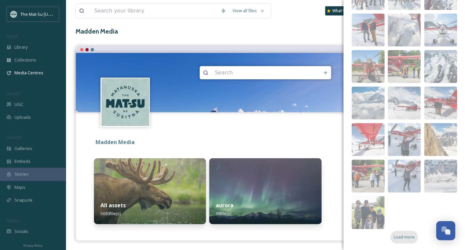
click at [406, 234] on span "Load more" at bounding box center [404, 236] width 21 height 6
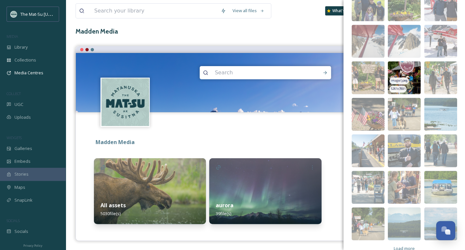
scroll to position [584, 0]
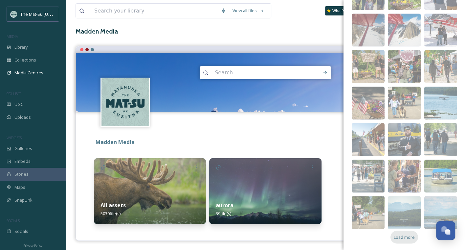
click at [407, 234] on span "Load more" at bounding box center [404, 236] width 21 height 6
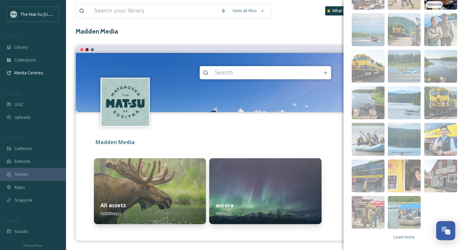
scroll to position [839, 0]
click at [443, 165] on img at bounding box center [440, 175] width 33 height 33
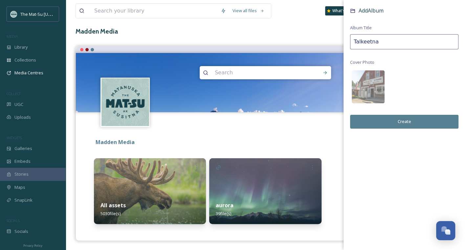
click at [402, 122] on button "Create" at bounding box center [404, 121] width 108 height 13
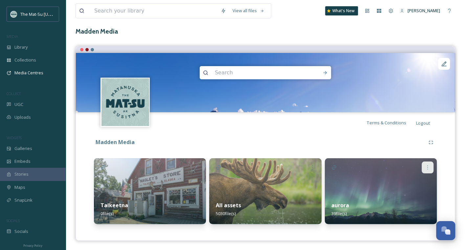
click at [430, 164] on icon at bounding box center [427, 166] width 5 height 5
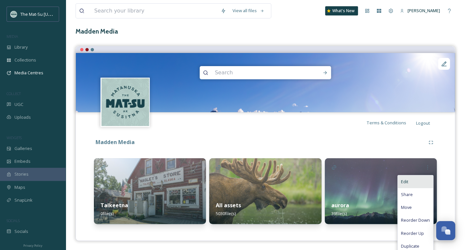
click at [408, 180] on span "Edit" at bounding box center [404, 181] width 7 height 6
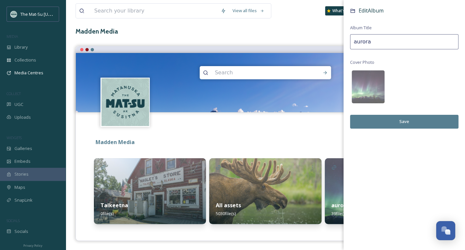
click at [356, 41] on input "aurora" at bounding box center [404, 41] width 108 height 15
click at [381, 43] on input "Aurora" at bounding box center [404, 41] width 108 height 15
type input "Aurora Borealis"
click at [399, 119] on button "Save" at bounding box center [404, 121] width 108 height 13
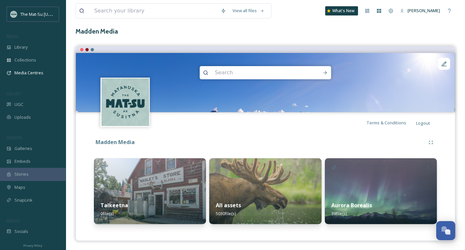
click at [152, 188] on img at bounding box center [150, 191] width 112 height 66
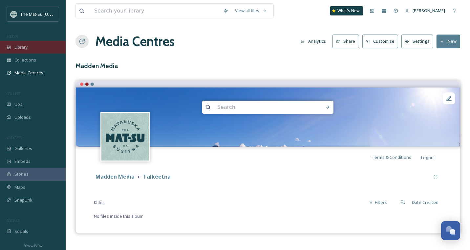
click at [23, 46] on span "Library" at bounding box center [20, 47] width 13 height 6
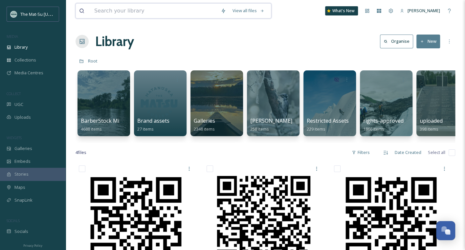
click at [160, 14] on input at bounding box center [154, 11] width 126 height 14
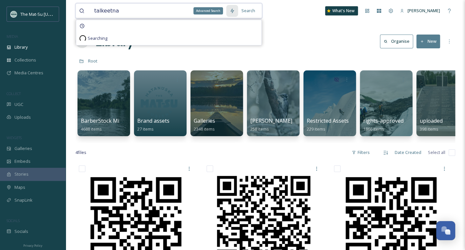
type input "talkeetna"
click at [234, 10] on icon at bounding box center [232, 10] width 4 height 5
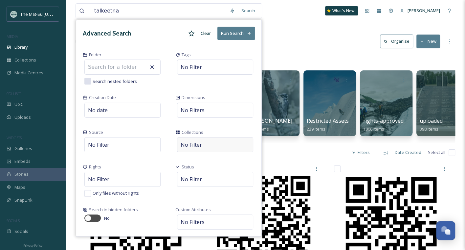
click at [190, 144] on span "No Filter" at bounding box center [191, 145] width 21 height 8
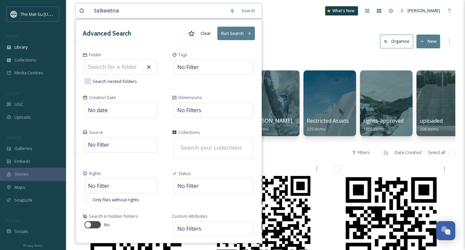
click at [190, 144] on input at bounding box center [213, 148] width 72 height 14
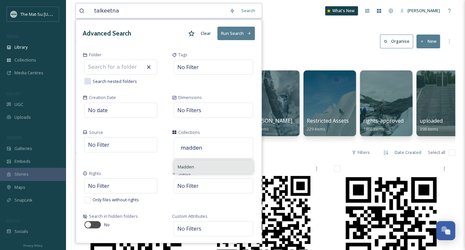
type input "madden"
click at [194, 165] on span "Madden" at bounding box center [186, 166] width 16 height 6
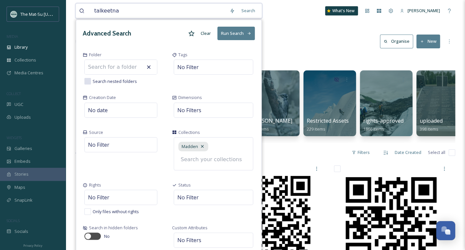
click at [234, 32] on button "Run Search" at bounding box center [235, 33] width 37 height 13
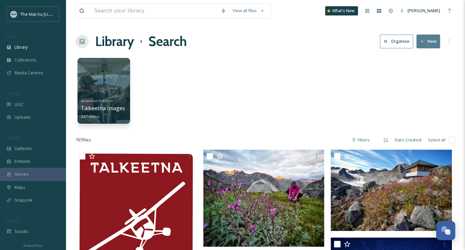
click at [451, 138] on input "checkbox" at bounding box center [451, 140] width 7 height 7
checkbox input "true"
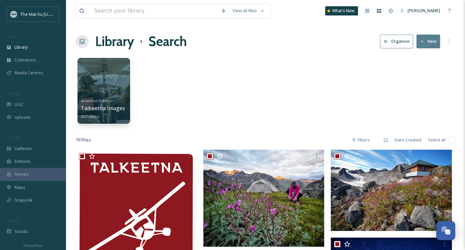
checkbox input "true"
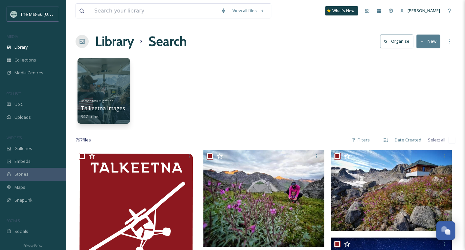
checkbox input "true"
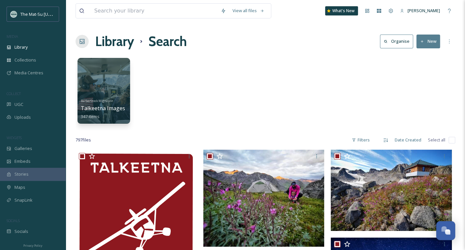
checkbox input "true"
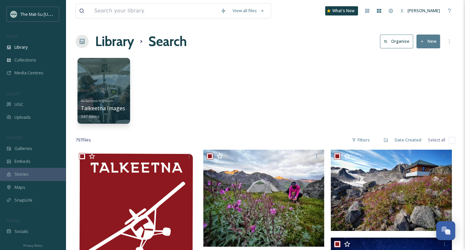
checkbox input "true"
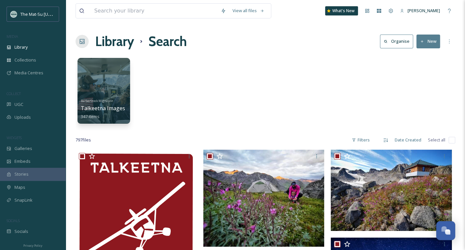
checkbox input "true"
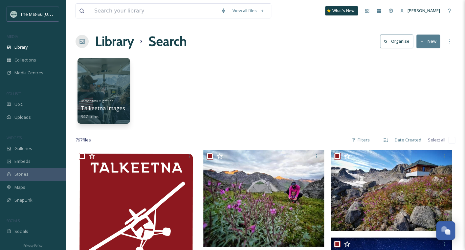
checkbox input "true"
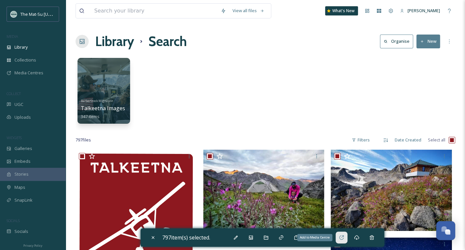
click at [346, 236] on div "Add to Media Centre" at bounding box center [342, 237] width 12 height 12
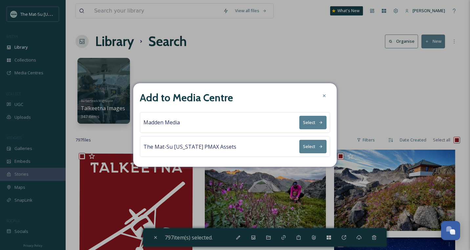
click at [321, 120] on button "Select" at bounding box center [312, 122] width 27 height 13
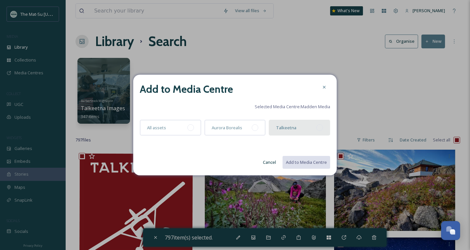
click at [320, 128] on div at bounding box center [319, 127] width 7 height 7
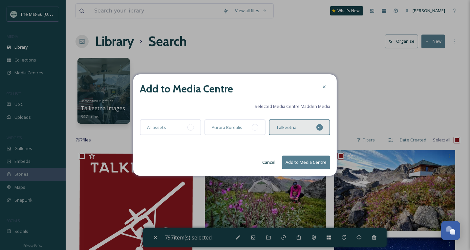
click at [307, 160] on button "Add to Media Centre" at bounding box center [306, 161] width 48 height 13
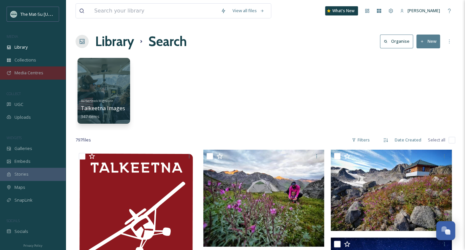
click at [37, 72] on span "Media Centres" at bounding box center [28, 73] width 29 height 6
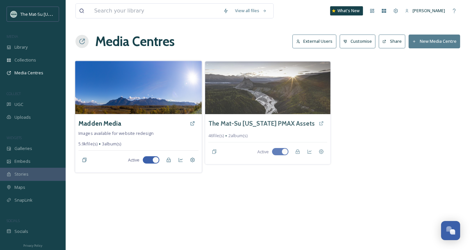
click at [120, 124] on div "Madden Media" at bounding box center [138, 123] width 120 height 12
click at [118, 132] on span "Images available for website redesign" at bounding box center [115, 133] width 75 height 6
click at [137, 109] on img at bounding box center [138, 87] width 127 height 53
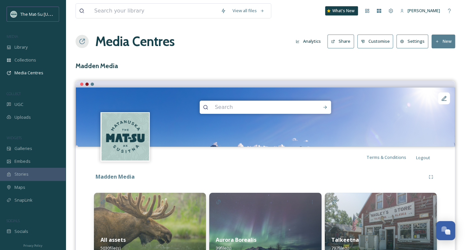
click at [445, 41] on button "New" at bounding box center [443, 40] width 24 height 13
click at [442, 68] on span "Add Album" at bounding box center [440, 69] width 21 height 6
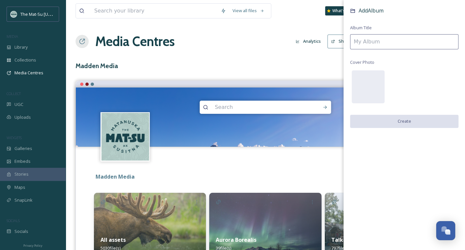
click at [385, 42] on input at bounding box center [404, 41] width 108 height 15
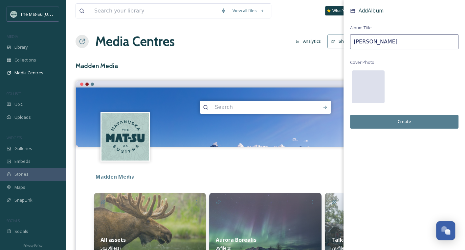
click at [370, 80] on div at bounding box center [368, 86] width 33 height 33
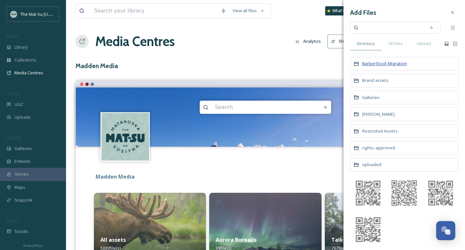
click at [375, 63] on span "BarberStock Migration" at bounding box center [384, 63] width 45 height 6
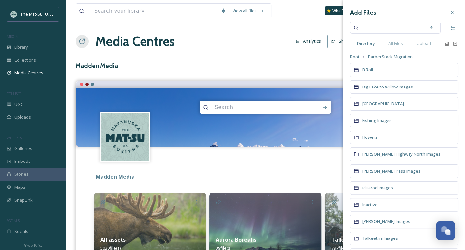
click at [373, 30] on input at bounding box center [391, 27] width 62 height 14
click at [429, 29] on icon at bounding box center [431, 27] width 5 height 5
click at [426, 25] on div "Search" at bounding box center [431, 28] width 12 height 12
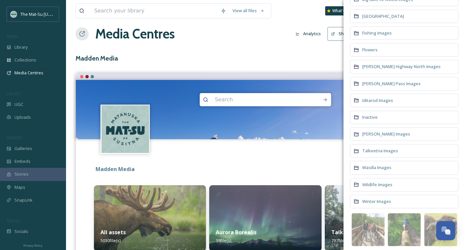
scroll to position [9, 0]
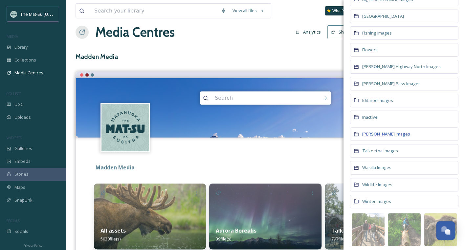
click at [377, 131] on span "[PERSON_NAME] Images" at bounding box center [386, 134] width 48 height 6
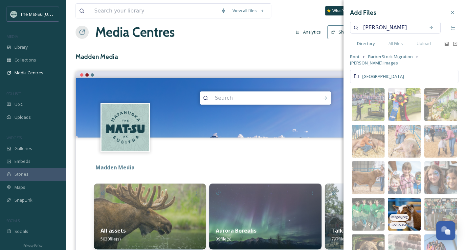
scroll to position [104, 0]
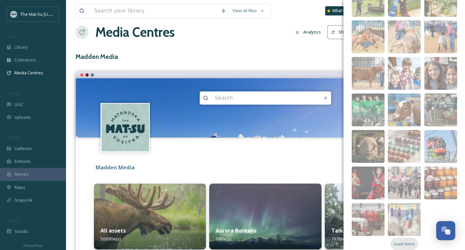
click at [405, 240] on span "Load more" at bounding box center [404, 243] width 21 height 6
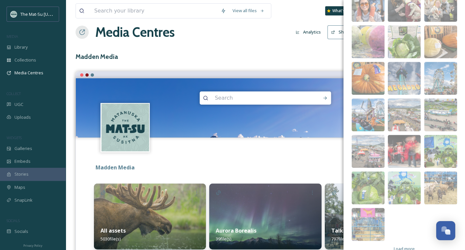
scroll to position [359, 0]
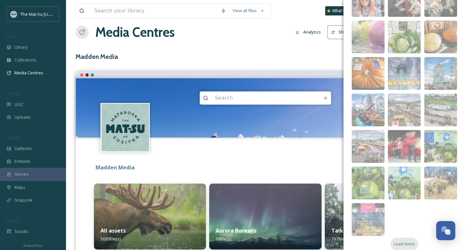
click at [401, 237] on div "Load more" at bounding box center [404, 243] width 28 height 13
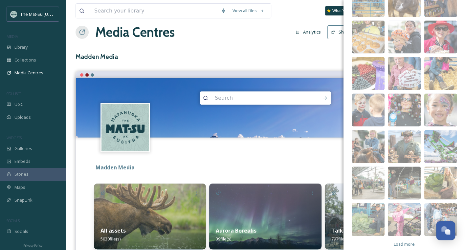
scroll to position [34, 0]
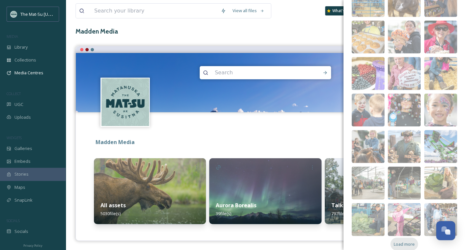
click at [399, 240] on span "Load more" at bounding box center [404, 243] width 21 height 6
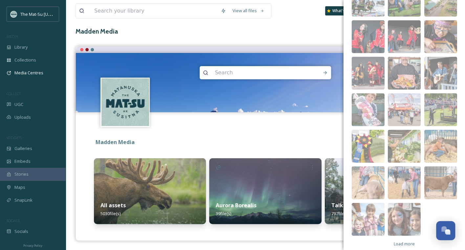
scroll to position [833, 0]
click at [405, 240] on span "Load more" at bounding box center [404, 243] width 21 height 6
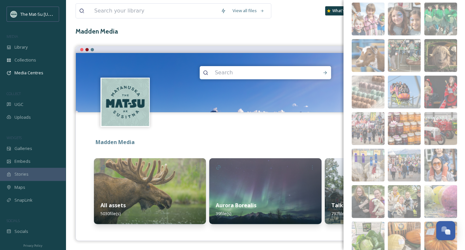
scroll to position [1088, 0]
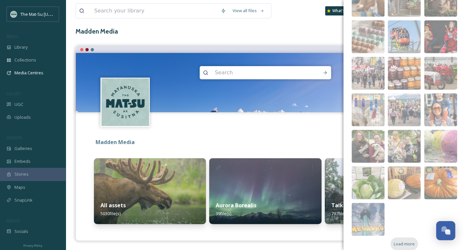
click at [401, 237] on div "Load more" at bounding box center [404, 243] width 28 height 13
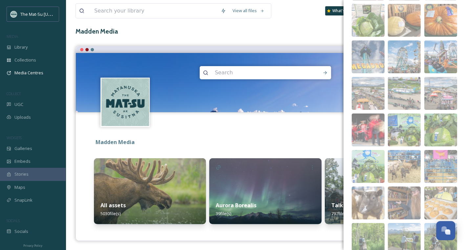
scroll to position [1307, 0]
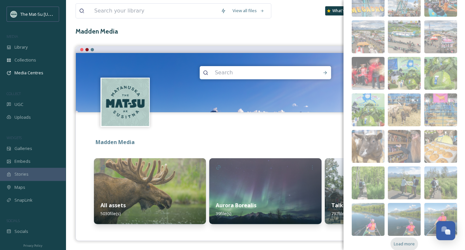
click at [404, 240] on span "Load more" at bounding box center [404, 243] width 21 height 6
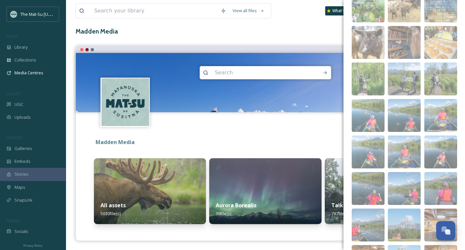
scroll to position [1562, 0]
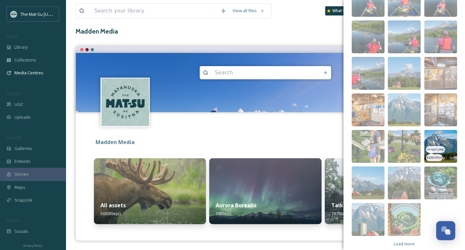
click at [444, 130] on img at bounding box center [440, 146] width 33 height 33
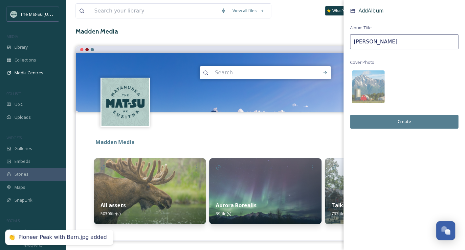
click at [402, 121] on button "Create" at bounding box center [404, 121] width 108 height 13
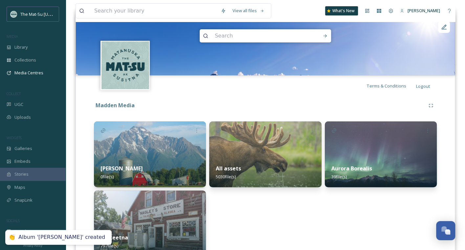
scroll to position [72, 0]
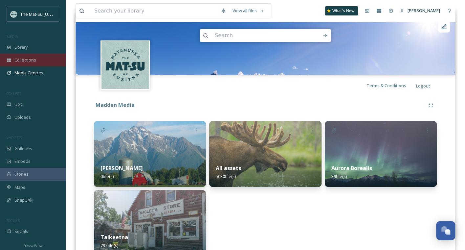
click at [28, 60] on span "Collections" at bounding box center [25, 60] width 22 height 6
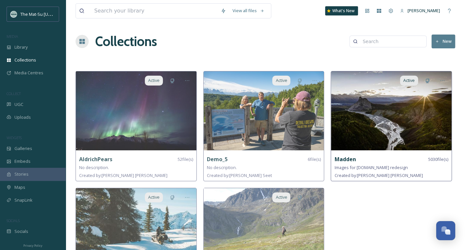
click at [396, 115] on img at bounding box center [391, 110] width 120 height 79
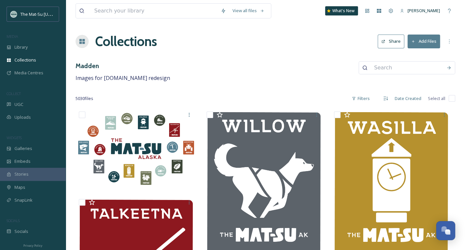
click at [382, 70] on input at bounding box center [407, 67] width 72 height 14
click at [450, 67] on icon at bounding box center [449, 67] width 4 height 3
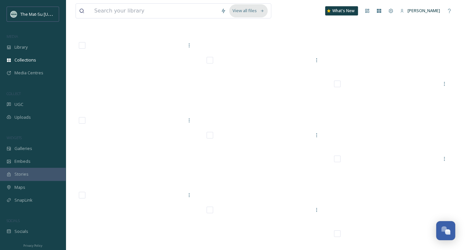
scroll to position [4760, 0]
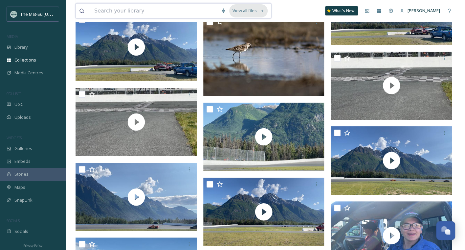
click at [250, 8] on div "View all files" at bounding box center [248, 10] width 38 height 13
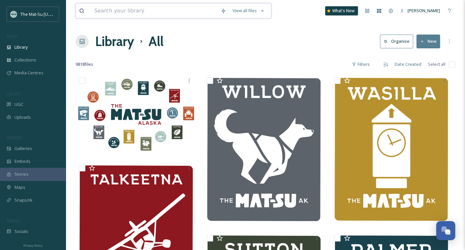
click at [170, 11] on input at bounding box center [154, 11] width 126 height 14
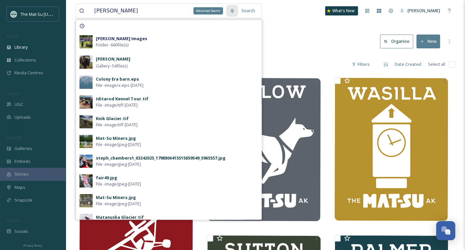
click at [234, 10] on icon at bounding box center [232, 10] width 4 height 5
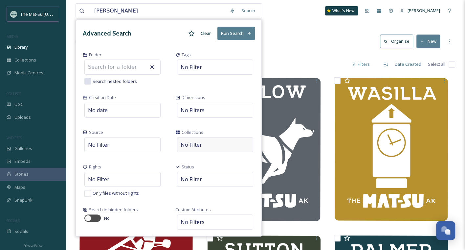
click at [203, 144] on div "No Filter" at bounding box center [215, 144] width 76 height 15
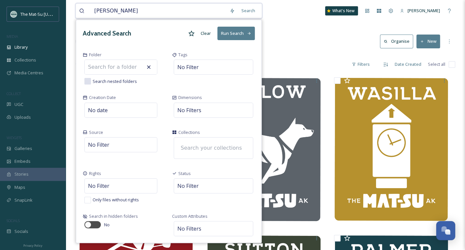
click at [203, 144] on input at bounding box center [213, 148] width 72 height 14
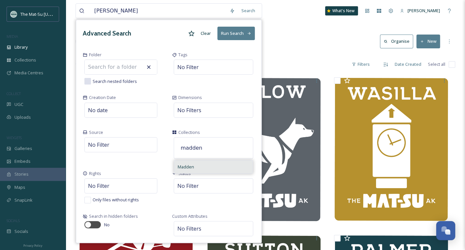
click at [193, 165] on span "Madden" at bounding box center [186, 166] width 16 height 6
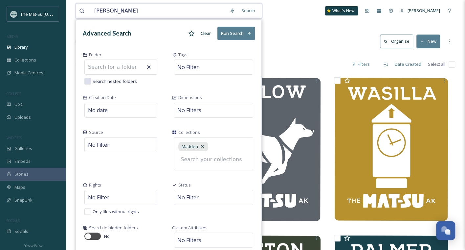
click at [233, 33] on button "Run Search" at bounding box center [235, 33] width 37 height 13
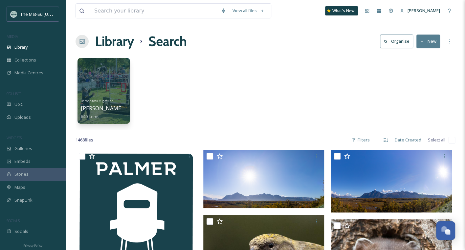
click at [453, 140] on input "checkbox" at bounding box center [451, 140] width 7 height 7
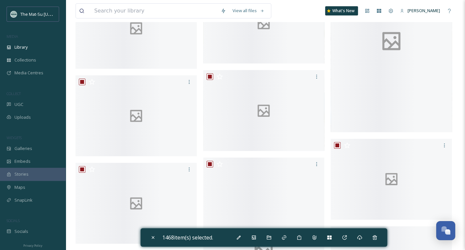
scroll to position [12916, 0]
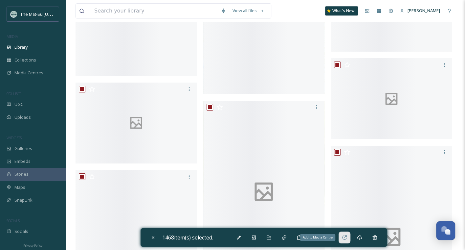
click at [346, 238] on icon at bounding box center [344, 237] width 4 height 4
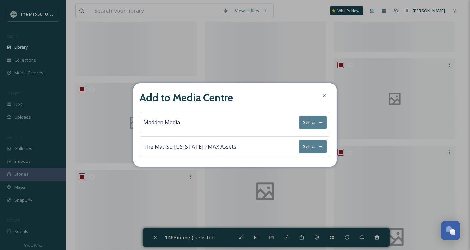
click at [316, 121] on button "Select" at bounding box center [312, 122] width 27 height 13
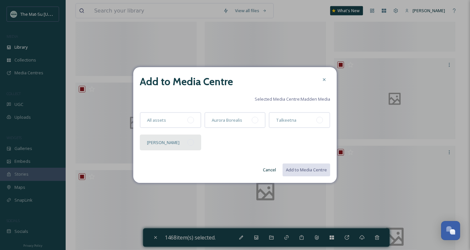
click at [193, 140] on div at bounding box center [190, 142] width 7 height 7
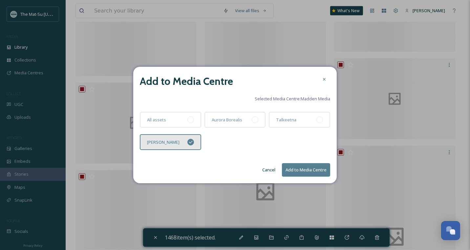
click at [313, 165] on button "Add to Media Centre" at bounding box center [306, 169] width 48 height 13
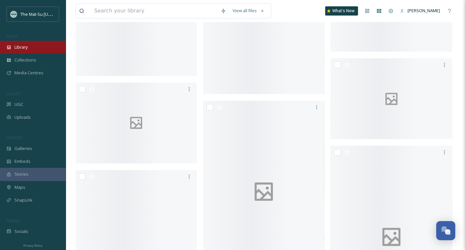
click at [19, 47] on span "Library" at bounding box center [20, 47] width 13 height 6
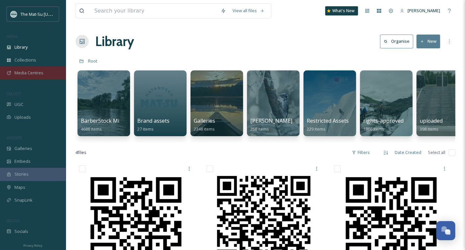
click at [25, 71] on span "Media Centres" at bounding box center [28, 73] width 29 height 6
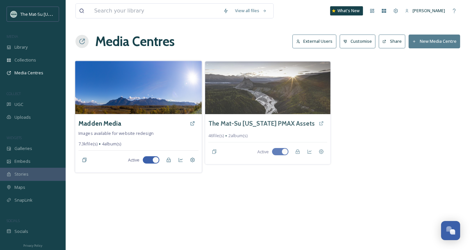
click at [126, 96] on img at bounding box center [138, 87] width 127 height 53
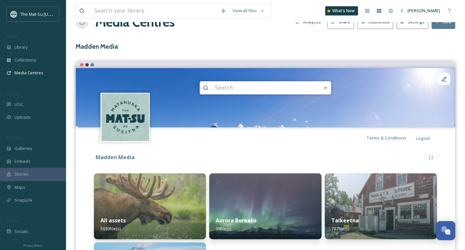
scroll to position [103, 0]
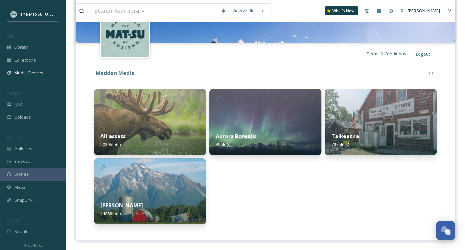
click at [158, 175] on img at bounding box center [150, 191] width 112 height 66
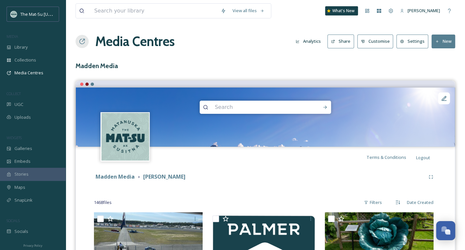
click at [86, 83] on div at bounding box center [86, 83] width 3 height 3
click at [92, 84] on div at bounding box center [92, 83] width 3 height 3
click at [445, 98] on icon at bounding box center [444, 98] width 7 height 7
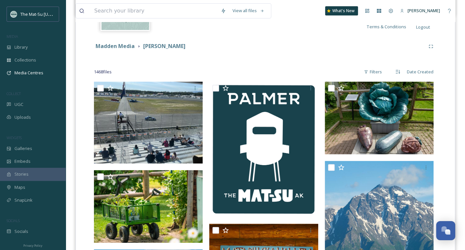
scroll to position [134, 0]
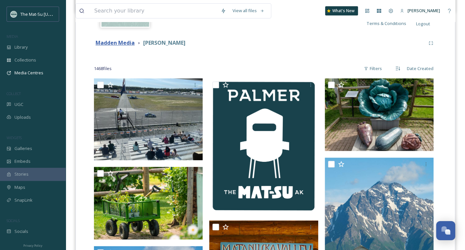
click at [125, 42] on strong "Madden Media" at bounding box center [115, 42] width 39 height 7
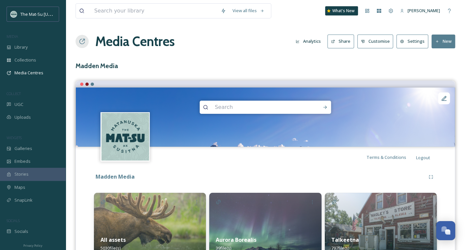
click at [140, 40] on h1 "Media Centres" at bounding box center [134, 42] width 79 height 20
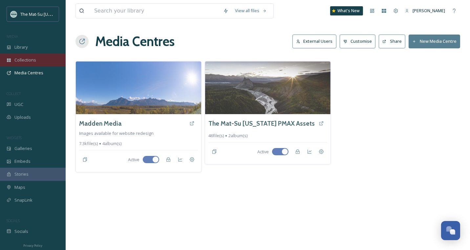
click at [22, 57] on span "Collections" at bounding box center [25, 60] width 22 height 6
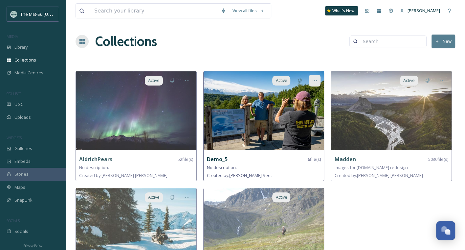
click at [318, 80] on div at bounding box center [315, 81] width 12 height 12
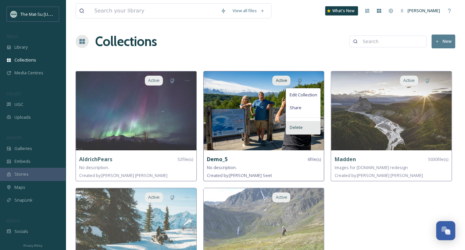
click at [300, 129] on span "Delete" at bounding box center [295, 127] width 13 height 6
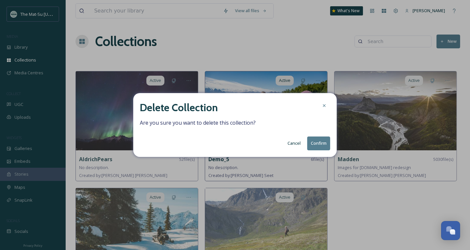
click at [320, 143] on button "Confirm" at bounding box center [318, 142] width 23 height 13
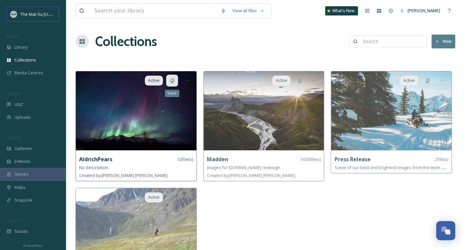
click at [173, 81] on icon at bounding box center [171, 80] width 5 height 5
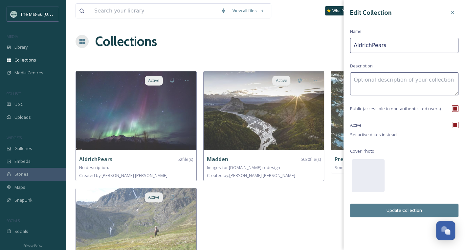
click at [456, 106] on input "checkbox" at bounding box center [455, 108] width 7 height 7
click at [405, 209] on button "Update Collection" at bounding box center [404, 209] width 108 height 13
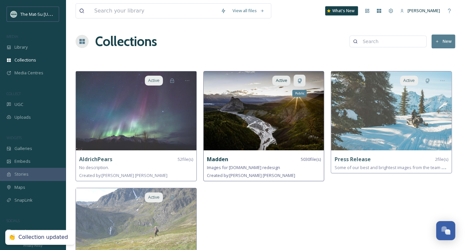
click at [300, 79] on icon at bounding box center [300, 80] width 4 height 5
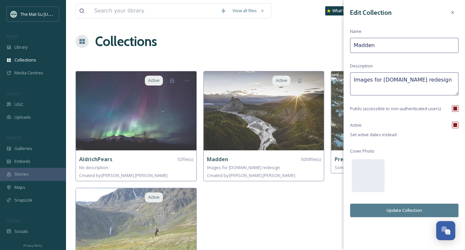
click at [457, 107] on input "checkbox" at bounding box center [455, 108] width 7 height 7
click at [404, 208] on button "Update Collection" at bounding box center [404, 209] width 108 height 13
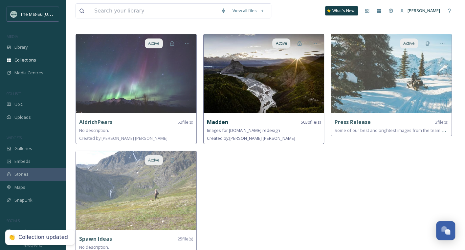
scroll to position [50, 0]
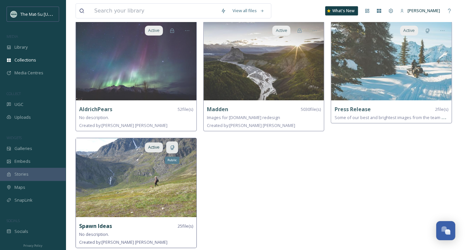
click at [173, 143] on div "Public" at bounding box center [172, 147] width 12 height 12
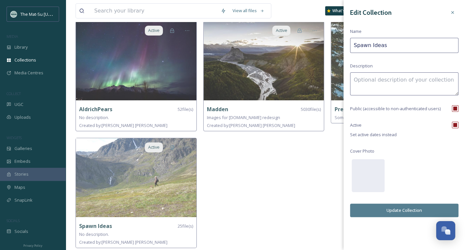
click at [455, 107] on input "checkbox" at bounding box center [455, 108] width 7 height 7
click at [412, 209] on button "Update Collection" at bounding box center [404, 209] width 108 height 13
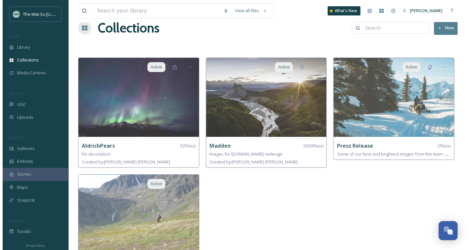
scroll to position [0, 0]
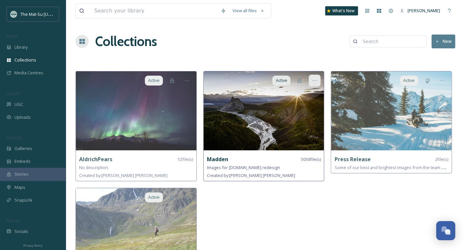
click at [316, 80] on icon at bounding box center [315, 80] width 4 height 1
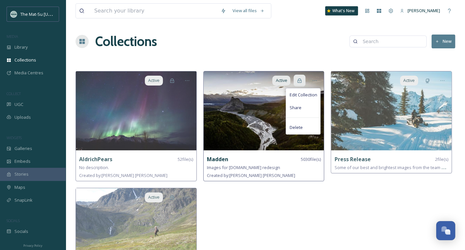
click at [299, 78] on icon at bounding box center [299, 80] width 5 height 5
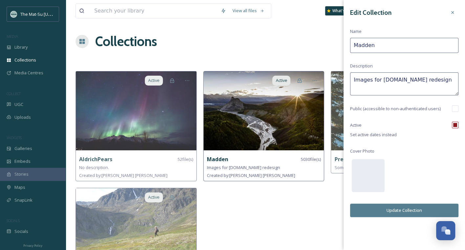
click at [287, 109] on img at bounding box center [264, 110] width 120 height 79
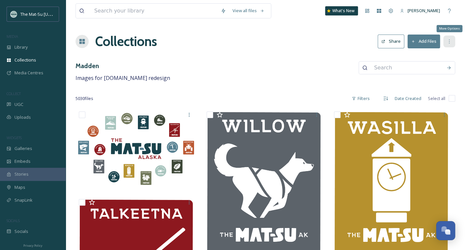
click at [452, 39] on div "More Options" at bounding box center [449, 41] width 12 height 12
click at [310, 62] on div "Madden Images for [DOMAIN_NAME] redesign" at bounding box center [266, 71] width 380 height 21
click at [393, 10] on icon at bounding box center [390, 10] width 5 height 5
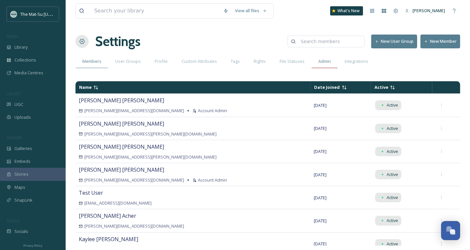
click at [325, 61] on span "Admin" at bounding box center [324, 61] width 12 height 6
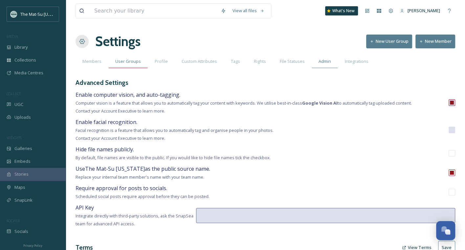
click at [131, 61] on span "User Groups" at bounding box center [128, 61] width 26 height 6
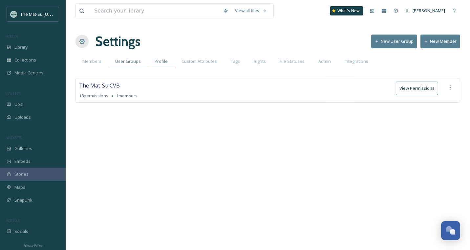
click at [162, 62] on span "Profile" at bounding box center [161, 61] width 13 height 6
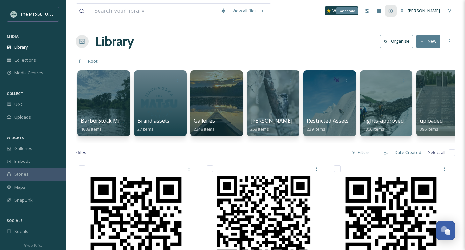
scroll to position [5, 0]
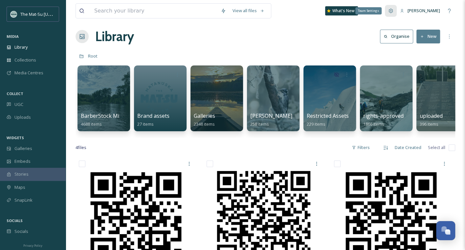
click at [392, 11] on icon at bounding box center [391, 11] width 4 height 4
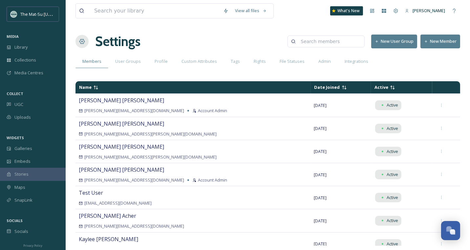
click at [443, 40] on button "New Member" at bounding box center [441, 40] width 40 height 13
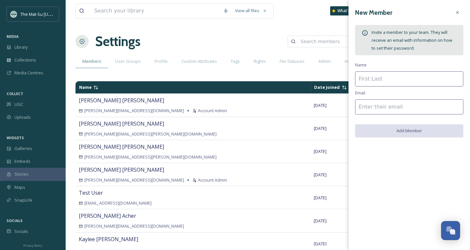
click at [385, 80] on input at bounding box center [409, 78] width 108 height 15
type input "Madden mmserv"
click at [405, 107] on input at bounding box center [409, 106] width 108 height 15
paste input "mmserv@maddenmedia.com"
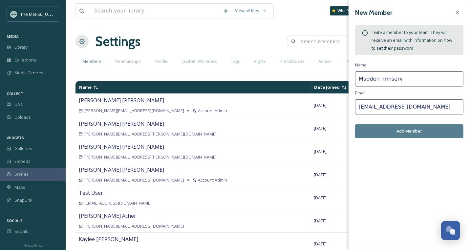
type input "mmserv@maddenmedia.com"
click at [400, 78] on input "Madden mmserv" at bounding box center [409, 78] width 108 height 15
click at [381, 79] on input "Madden mmserv" at bounding box center [409, 78] width 108 height 15
type input "Madden Media"
click at [410, 129] on button "Add Member" at bounding box center [409, 130] width 108 height 13
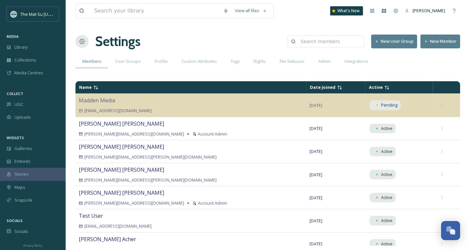
click at [440, 41] on button "New Member" at bounding box center [441, 40] width 40 height 13
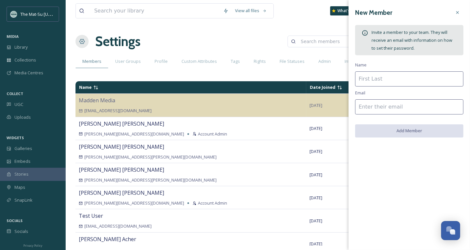
click at [382, 78] on input at bounding box center [409, 78] width 108 height 15
type input "Madden Media"
click at [376, 111] on input at bounding box center [409, 106] width 108 height 15
paste input "[EMAIL_ADDRESS][DOMAIN_NAME]"
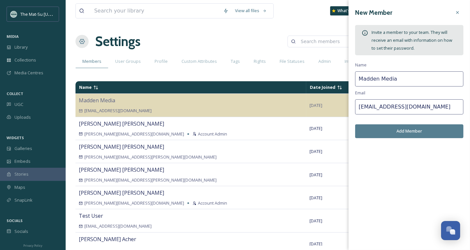
type input "[EMAIL_ADDRESS][DOMAIN_NAME]"
click at [387, 79] on input "Madden Media" at bounding box center [409, 78] width 108 height 15
click at [407, 128] on button "Add Member" at bounding box center [409, 130] width 108 height 13
